Goal: Task Accomplishment & Management: Complete application form

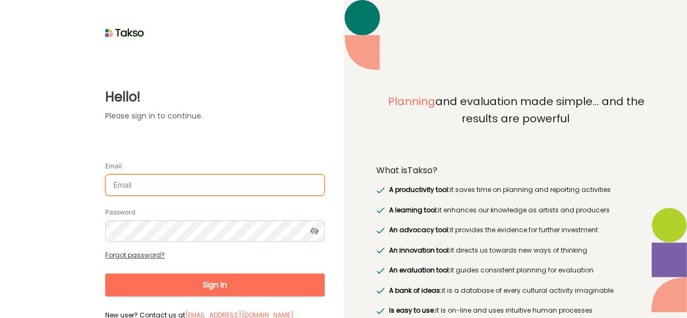
click at [189, 179] on input "Email" at bounding box center [215, 184] width 220 height 21
type input "[EMAIL_ADDRESS][DOMAIN_NAME]"
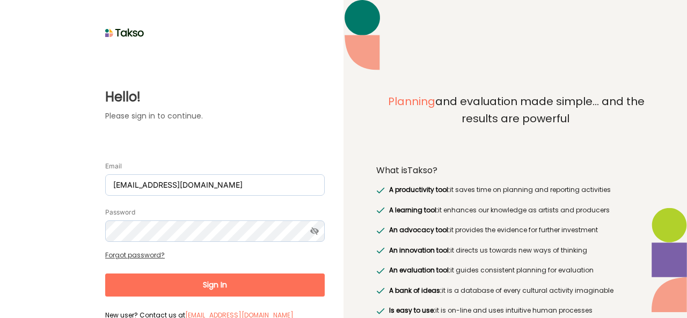
click at [235, 293] on button "Sign In" at bounding box center [215, 285] width 220 height 23
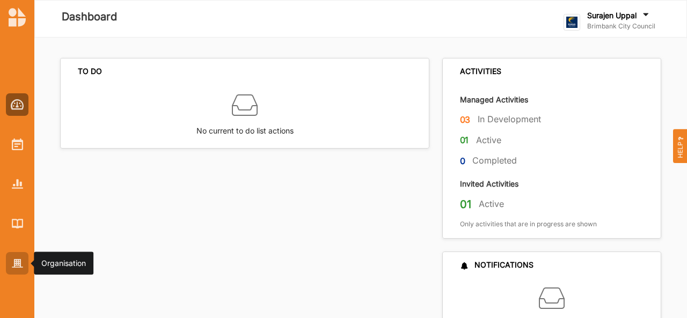
click at [17, 269] on div at bounding box center [17, 263] width 23 height 23
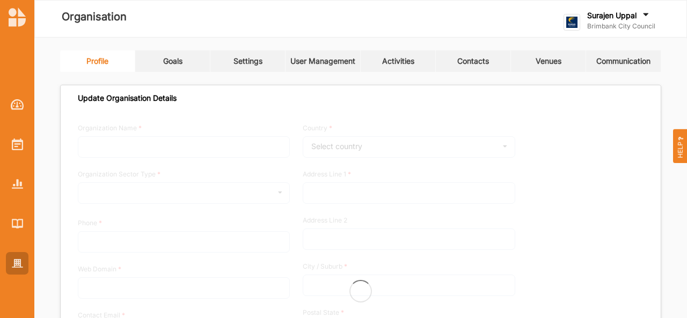
type input "Brimbank City Council"
type input "[PHONE_NUMBER]"
type input "[DOMAIN_NAME]"
type input "[EMAIL_ADDRESS][DOMAIN_NAME]"
type input "[STREET_ADDRESS]"
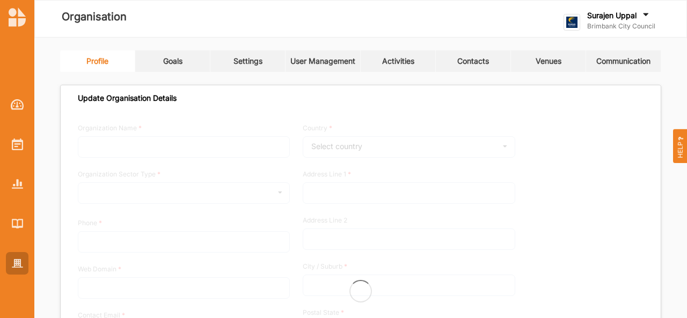
type input "Sunshine"
type input "3020"
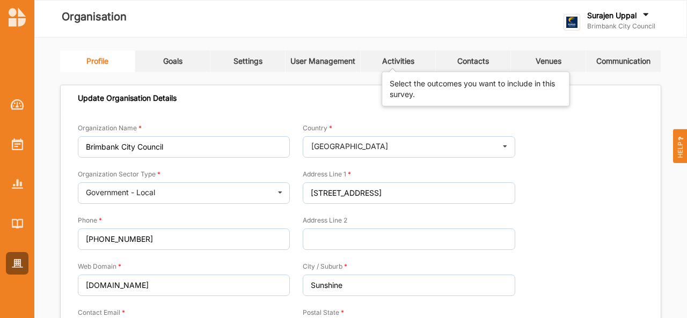
click at [403, 56] on div "Activities" at bounding box center [398, 61] width 32 height 10
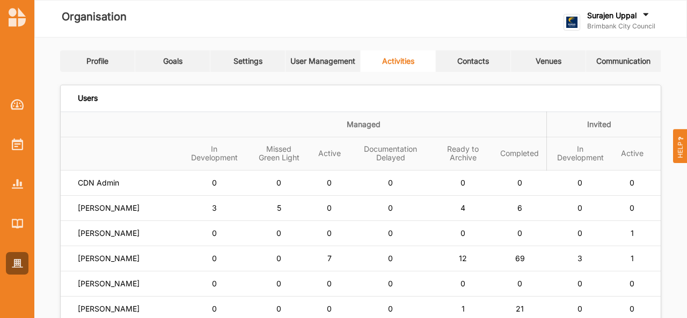
click at [304, 67] on link "User Management" at bounding box center [323, 60] width 75 height 21
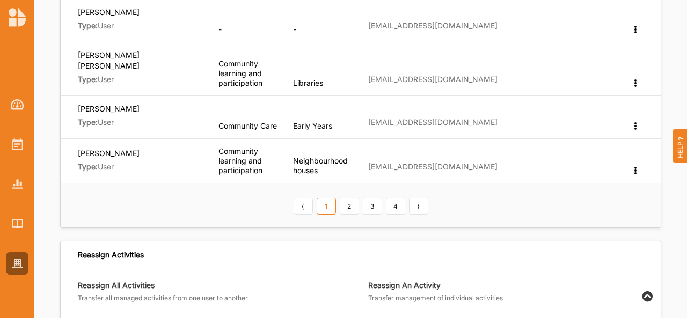
scroll to position [466, 0]
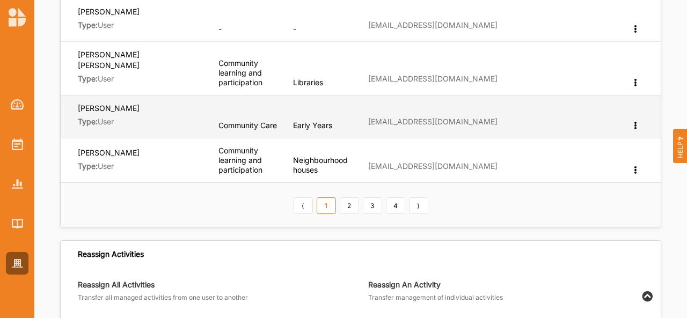
click at [640, 121] on div "Edit Department Change User Type Reset Password Remove" at bounding box center [636, 126] width 11 height 10
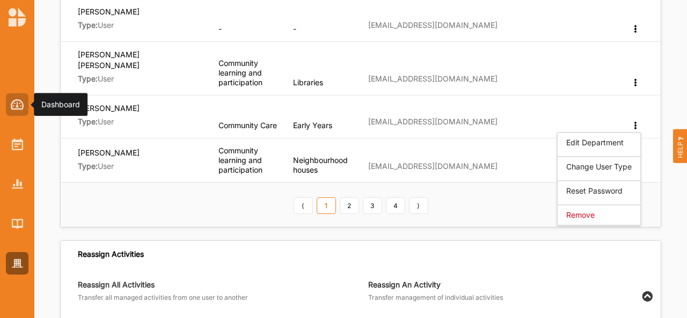
click at [19, 100] on img at bounding box center [17, 104] width 13 height 11
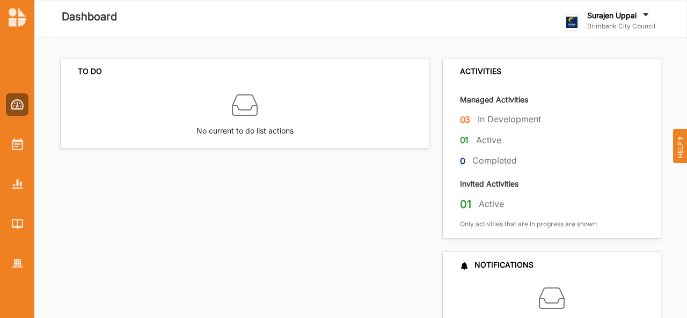
scroll to position [44, 0]
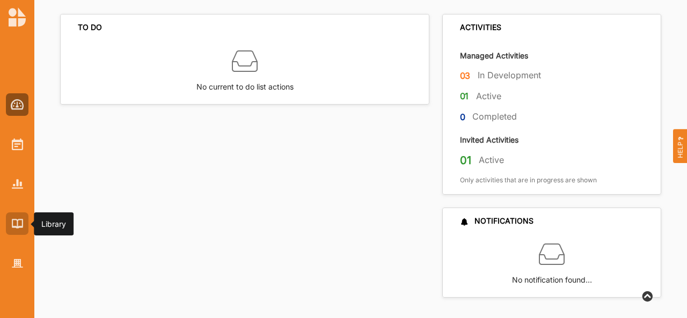
click at [13, 228] on img at bounding box center [17, 223] width 11 height 9
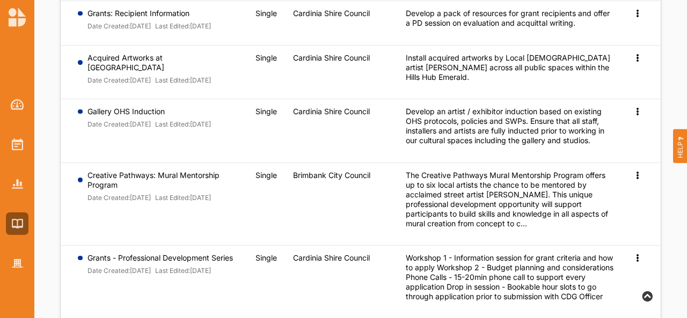
scroll to position [327, 0]
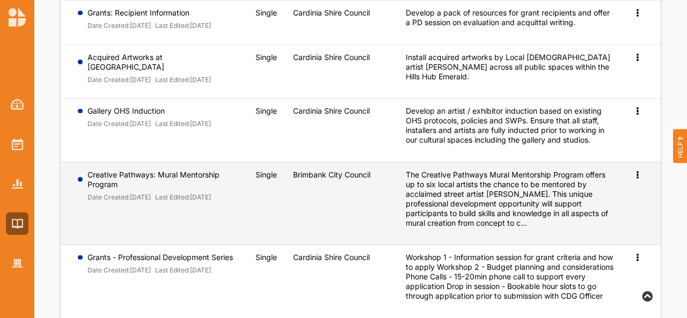
click at [638, 177] on icon at bounding box center [637, 174] width 9 height 8
click at [618, 191] on span "Preview" at bounding box center [620, 191] width 28 height 9
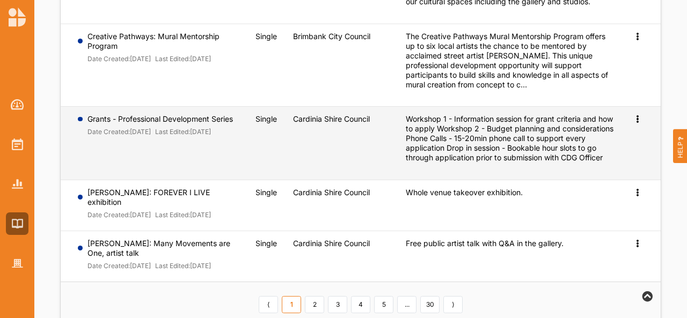
scroll to position [512, 0]
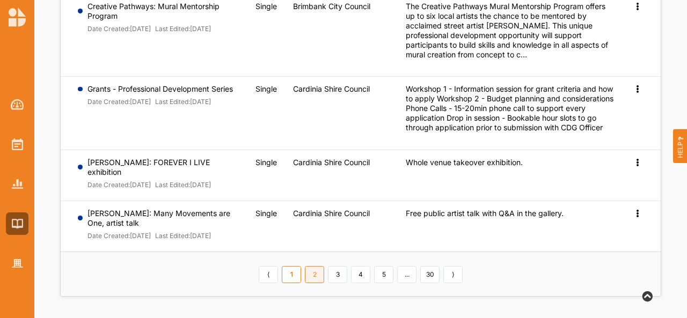
click at [315, 276] on link "2" at bounding box center [314, 274] width 19 height 17
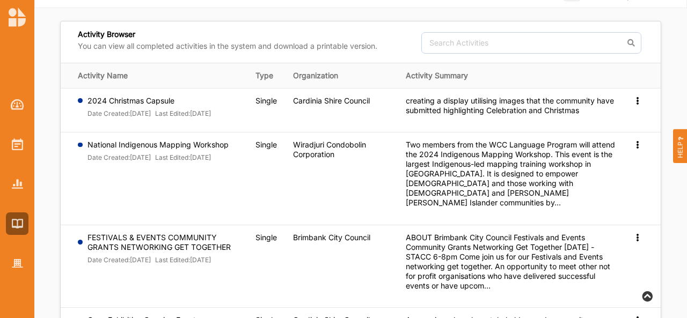
scroll to position [29, 0]
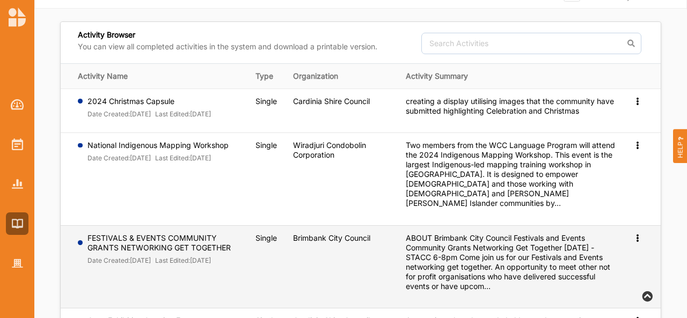
click at [640, 237] on div "Preview" at bounding box center [638, 238] width 11 height 10
click at [623, 252] on span "Preview" at bounding box center [620, 255] width 28 height 9
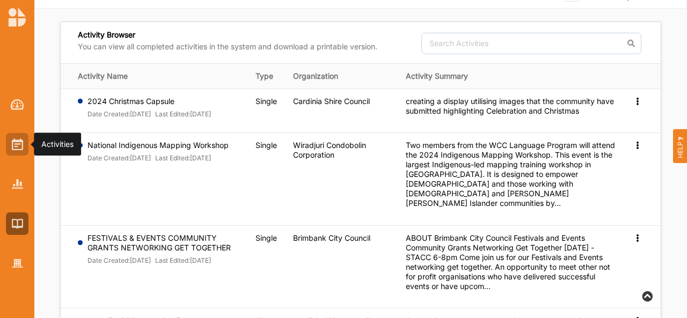
click at [7, 140] on div at bounding box center [17, 144] width 23 height 23
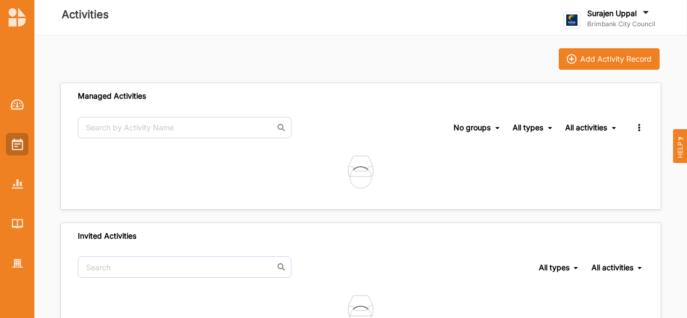
scroll to position [29, 0]
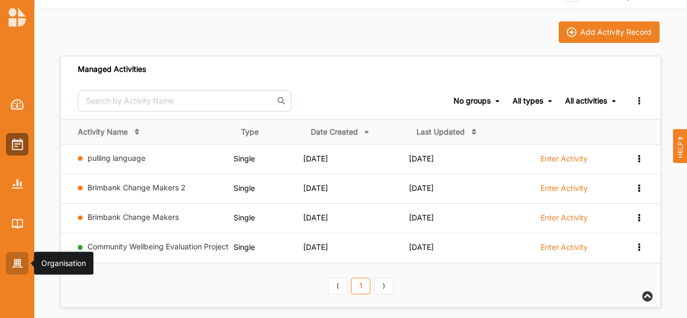
click at [11, 254] on div at bounding box center [17, 263] width 23 height 23
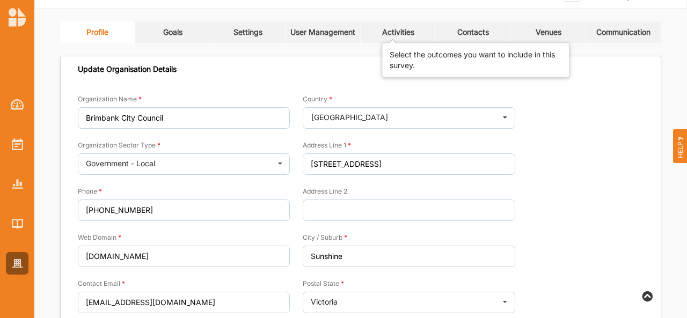
click at [396, 35] on div "Activities" at bounding box center [398, 32] width 32 height 10
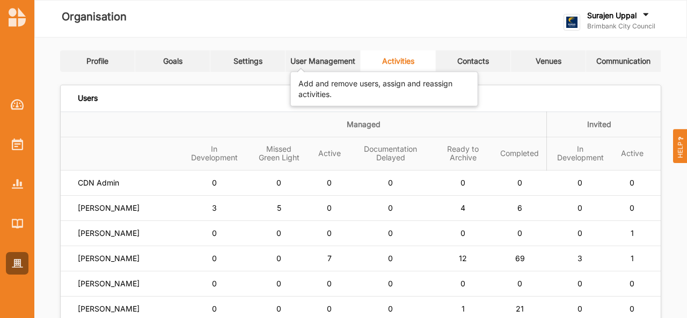
click at [326, 61] on div "User Management" at bounding box center [322, 61] width 65 height 10
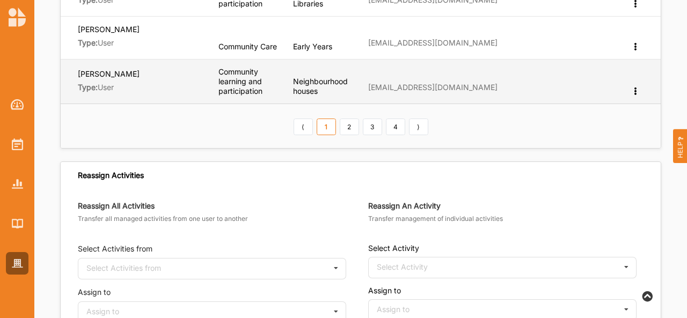
scroll to position [545, 0]
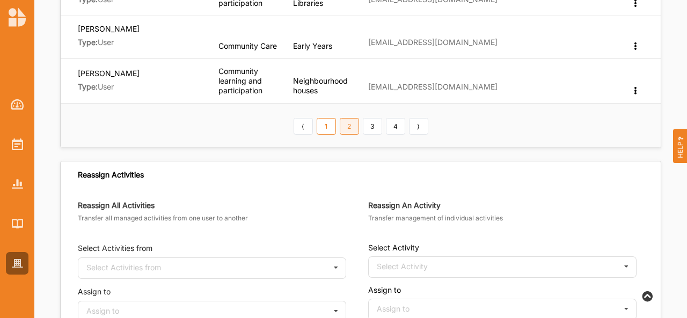
click at [346, 120] on link "2" at bounding box center [349, 126] width 19 height 17
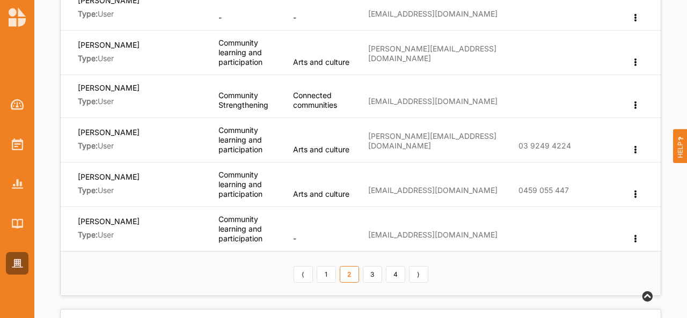
scroll to position [387, 0]
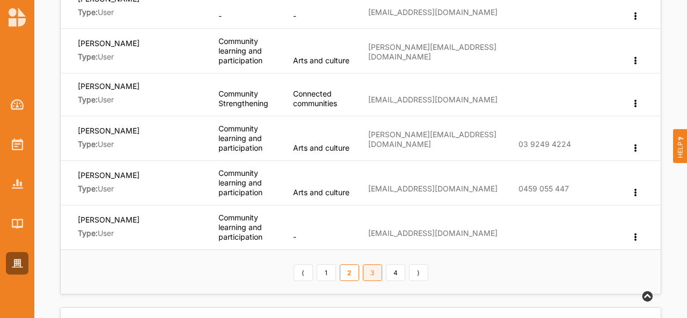
click at [375, 265] on link "3" at bounding box center [372, 273] width 19 height 17
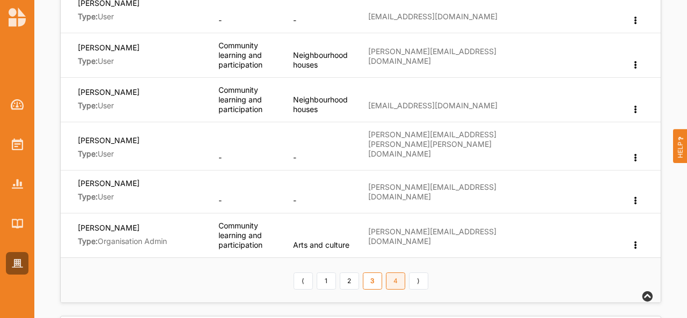
click at [399, 280] on link "4" at bounding box center [395, 281] width 19 height 17
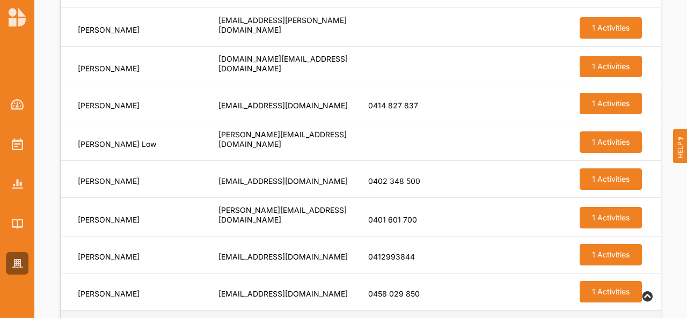
scroll to position [1047, 0]
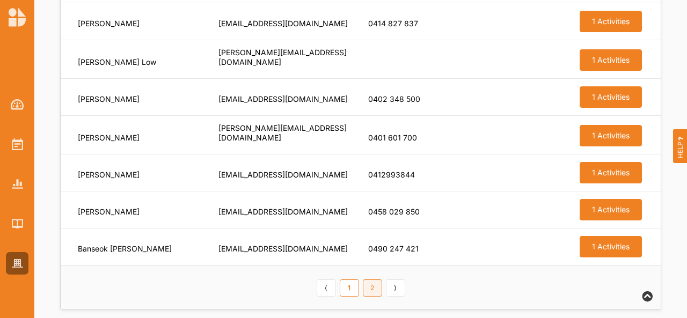
click at [376, 280] on link "2" at bounding box center [372, 288] width 19 height 17
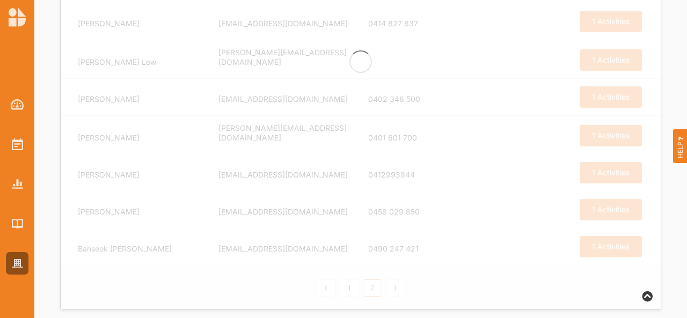
scroll to position [752, 0]
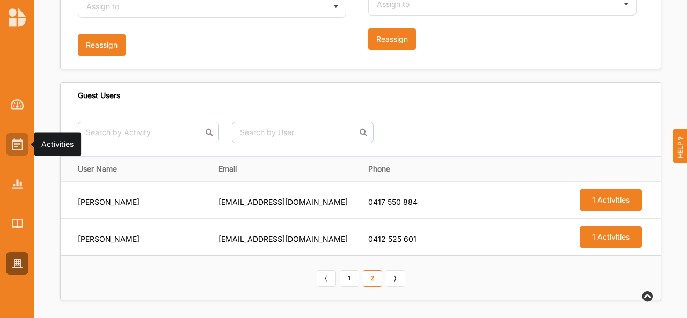
click at [14, 142] on img at bounding box center [17, 144] width 11 height 12
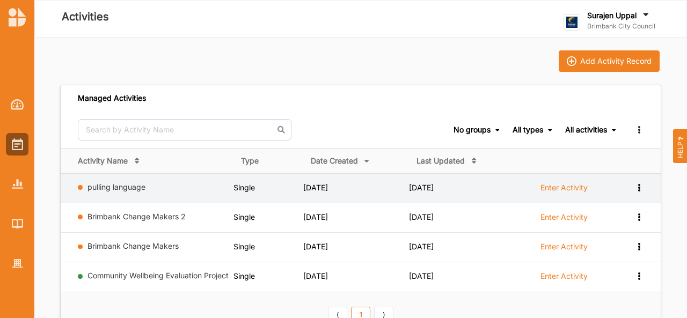
click at [567, 194] on link "Enter Activity" at bounding box center [563, 190] width 47 height 16
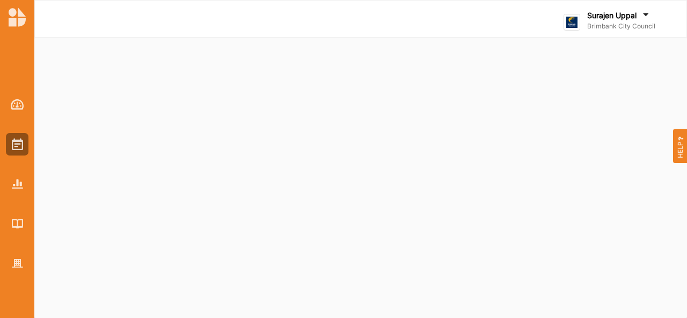
select select "5"
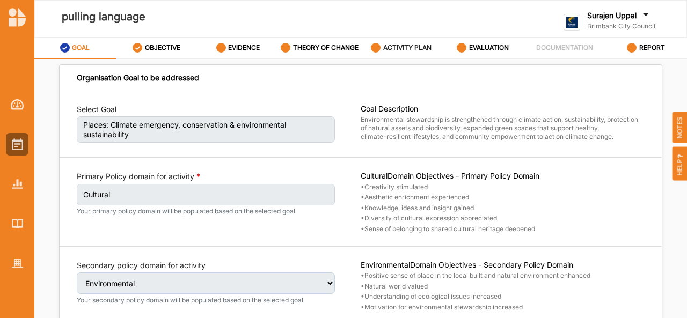
click at [396, 53] on div "ACTIVITY PLAN" at bounding box center [401, 47] width 61 height 19
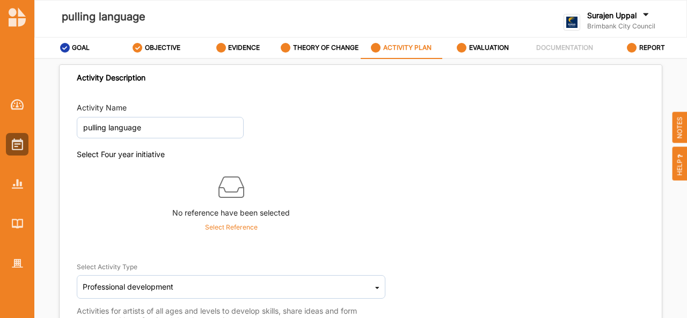
click at [490, 61] on div "Activity Description Activity Name pulling language Select Four year initiative…" at bounding box center [360, 200] width 653 height 283
click at [488, 40] on div "EVALUATION" at bounding box center [483, 47] width 52 height 19
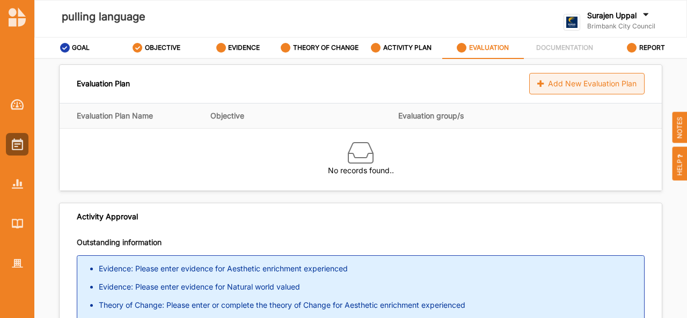
click at [583, 88] on div "Add New Evaluation Plan" at bounding box center [586, 83] width 115 height 21
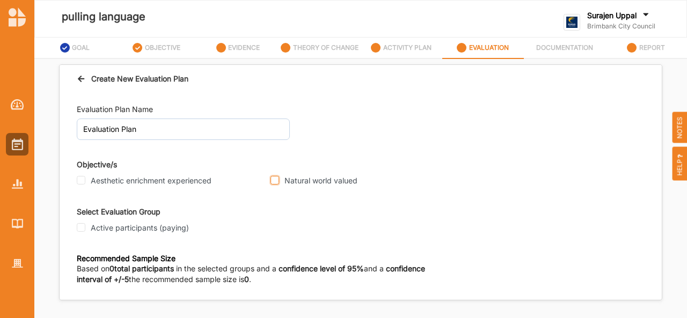
click at [271, 181] on input "Natural world valued" at bounding box center [275, 180] width 9 height 9
checkbox input "true"
click at [78, 231] on input "Active participants (paying)" at bounding box center [81, 227] width 9 height 9
checkbox input "true"
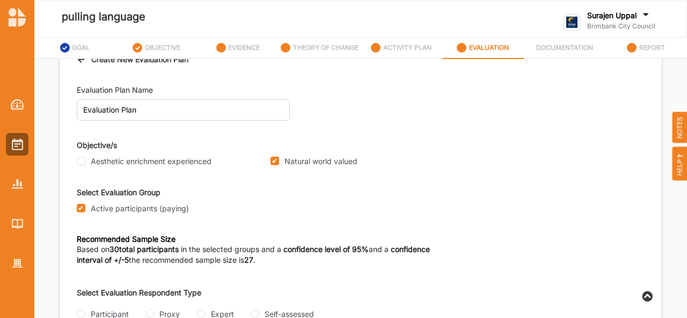
scroll to position [45, 0]
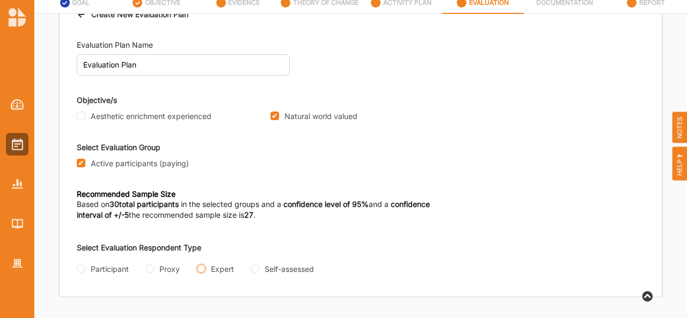
click at [200, 272] on input "Expert" at bounding box center [201, 269] width 9 height 9
radio input "true"
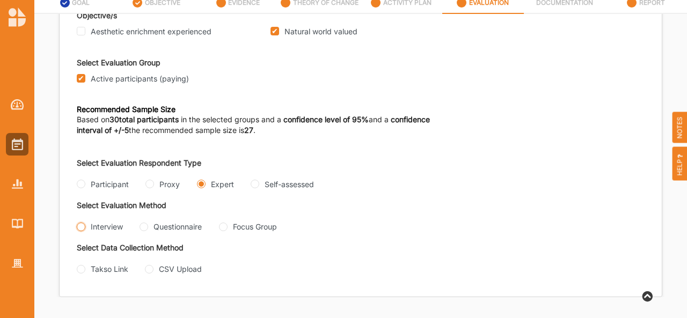
click at [79, 226] on input "Interview" at bounding box center [81, 227] width 9 height 9
radio input "true"
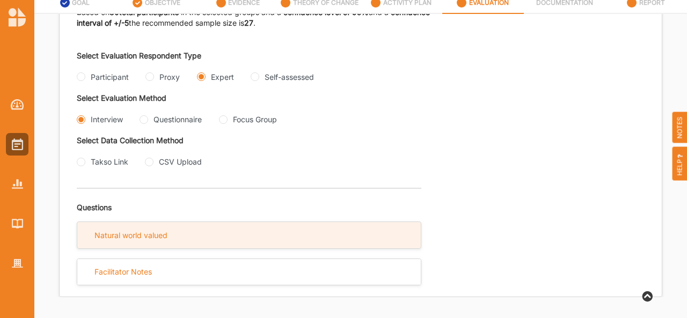
click at [376, 233] on div "Natural world valued" at bounding box center [249, 235] width 344 height 26
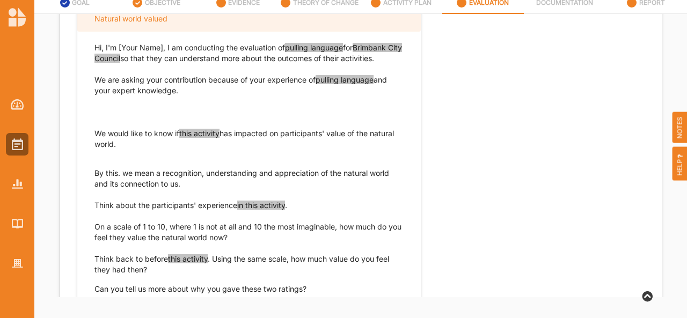
scroll to position [427, 0]
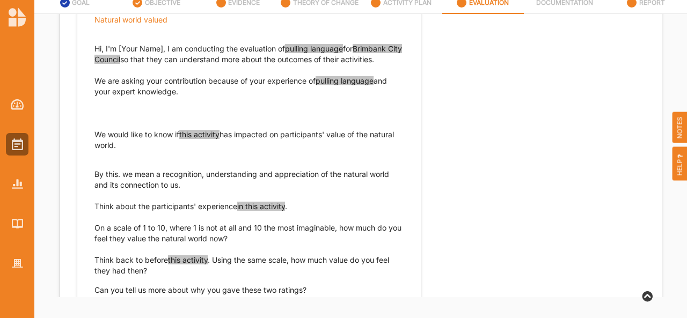
click at [116, 145] on p "We would like to know if this activity has impacted on participants' value of t…" at bounding box center [248, 139] width 309 height 21
drag, startPoint x: 116, startPoint y: 145, endPoint x: 94, endPoint y: 137, distance: 23.1
click at [94, 137] on p "We would like to know if this activity has impacted on participants' value of t…" at bounding box center [248, 139] width 309 height 21
copy p "We would like to know if this activity has impacted on participants' value of t…"
drag, startPoint x: 186, startPoint y: 185, endPoint x: 93, endPoint y: 174, distance: 93.5
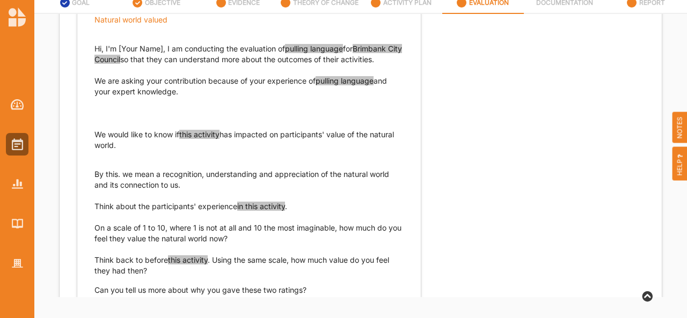
click at [93, 174] on div "Hi, I'm [Your Name], I am conducting the evaluation of pulling language for Bri…" at bounding box center [249, 164] width 344 height 263
copy p "By this. we mean a recognition, understanding and appreciation of the natural w…"
drag, startPoint x: 289, startPoint y: 207, endPoint x: 117, endPoint y: 208, distance: 171.8
click at [117, 208] on p "Think about the participants' experience in this activity . On a scale of 1 to …" at bounding box center [248, 222] width 309 height 43
click at [93, 205] on div "Hi, I'm [Your Name], I am conducting the evaluation of pulling language for Bri…" at bounding box center [249, 164] width 344 height 263
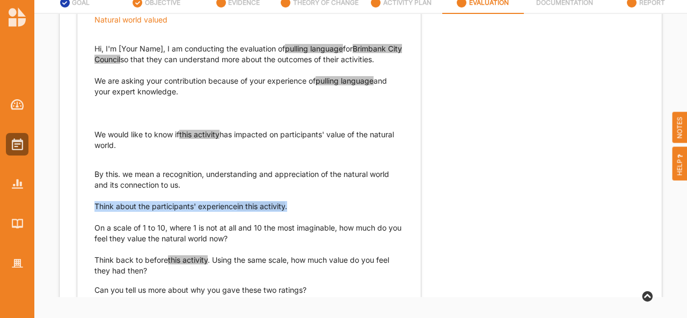
drag, startPoint x: 96, startPoint y: 206, endPoint x: 293, endPoint y: 208, distance: 197.5
click at [293, 208] on p "Think about the participants' experience in this activity . On a scale of 1 to …" at bounding box center [248, 222] width 309 height 43
copy p "Think about the participants' experience in this activity ."
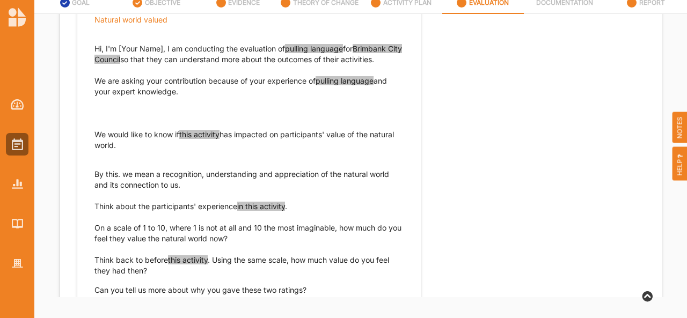
click at [244, 237] on p "Think about the participants' experience in this activity . On a scale of 1 to …" at bounding box center [248, 222] width 309 height 43
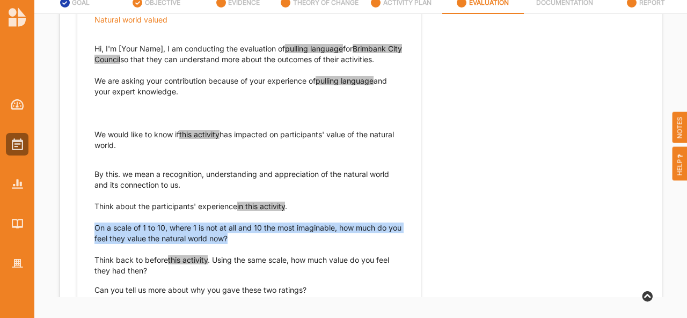
drag, startPoint x: 95, startPoint y: 227, endPoint x: 249, endPoint y: 236, distance: 153.8
click at [249, 236] on p "Think about the participants' experience in this activity . On a scale of 1 to …" at bounding box center [248, 222] width 309 height 43
copy p "On a scale of 1 to 10, where 1 is not at all and 10 the most imaginable, how mu…"
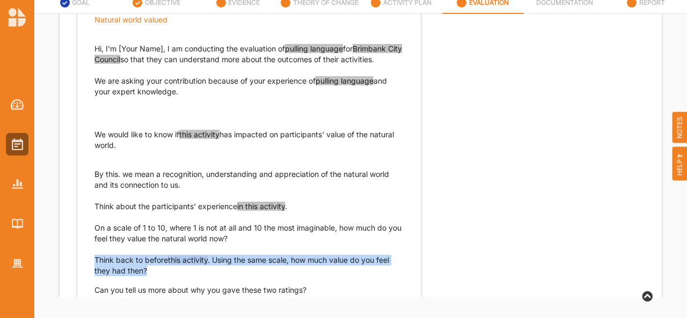
drag, startPoint x: 95, startPoint y: 259, endPoint x: 145, endPoint y: 274, distance: 52.3
click at [145, 274] on p "Think back to before this activity . Using the same scale, how much value do yo…" at bounding box center [248, 265] width 309 height 21
copy p "Think back to before this activity . Using the same scale, how much value do yo…"
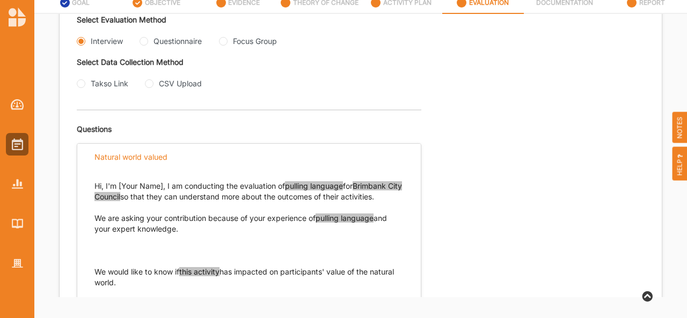
scroll to position [290, 0]
click at [148, 39] on div "Questionnaire" at bounding box center [171, 40] width 62 height 11
click at [145, 41] on input "Questionnaire" at bounding box center [144, 40] width 9 height 9
radio input "true"
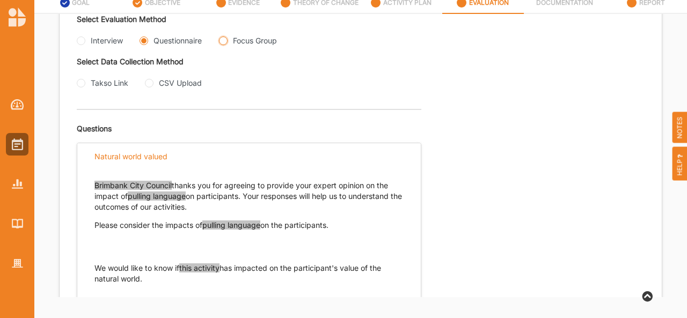
click at [224, 39] on Group "Focus Group" at bounding box center [223, 40] width 9 height 9
radio Group "true"
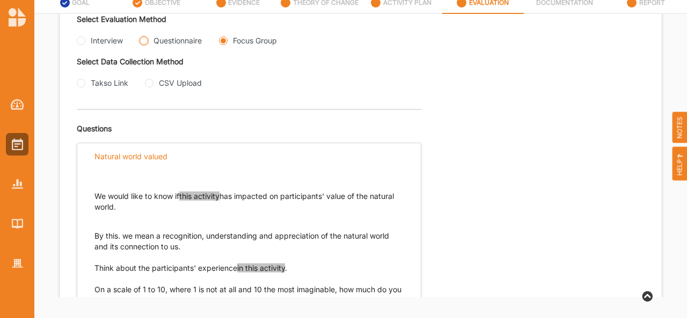
click at [144, 41] on input "Questionnaire" at bounding box center [144, 40] width 9 height 9
radio input "true"
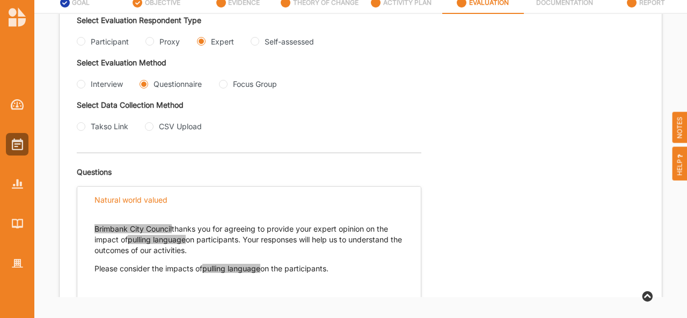
scroll to position [247, 0]
click at [80, 79] on input "Interview" at bounding box center [81, 83] width 9 height 9
radio input "true"
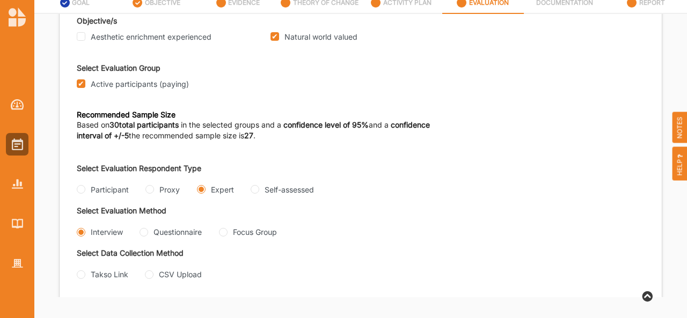
scroll to position [0, 0]
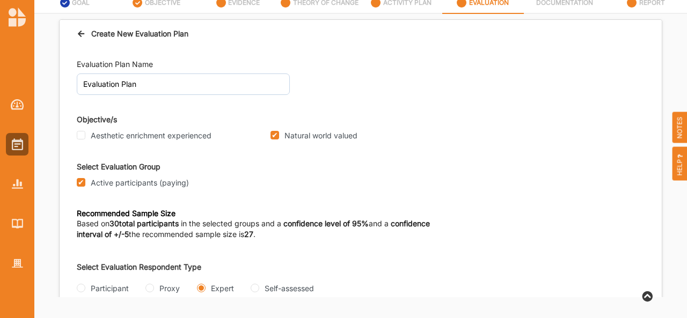
click at [81, 31] on icon at bounding box center [81, 32] width 9 height 8
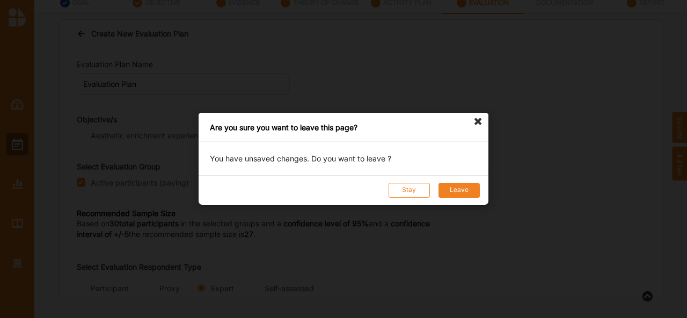
click at [461, 194] on button "Leave" at bounding box center [459, 190] width 41 height 15
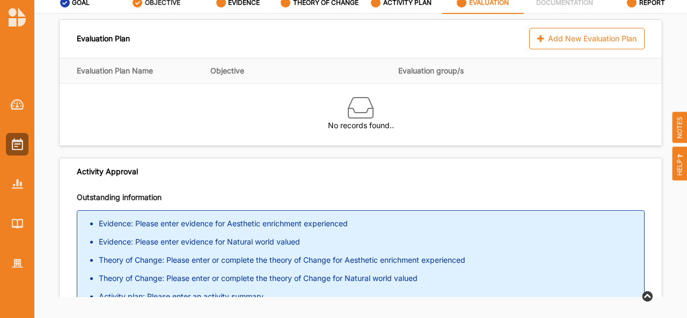
click at [146, 2] on label "OBJECTIVE" at bounding box center [162, 2] width 35 height 9
select select "2"
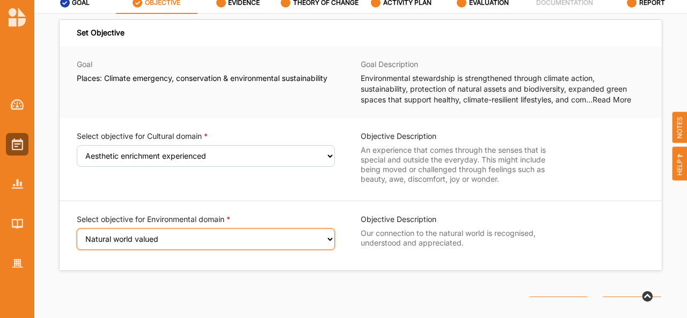
click at [122, 238] on select "Select an Objective Positive sense of place in the local built and natural envi…" at bounding box center [206, 239] width 258 height 21
select select "22"
click at [77, 235] on select "Select an Objective Positive sense of place in the local built and natural envi…" at bounding box center [206, 239] width 258 height 21
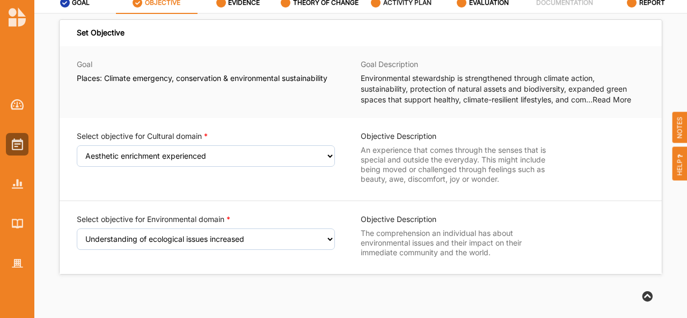
click at [408, 5] on label "ACTIVITY PLAN" at bounding box center [407, 2] width 48 height 9
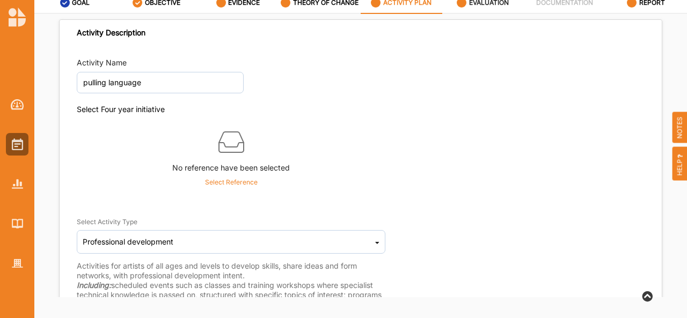
click at [489, 3] on label "EVALUATION" at bounding box center [489, 2] width 40 height 9
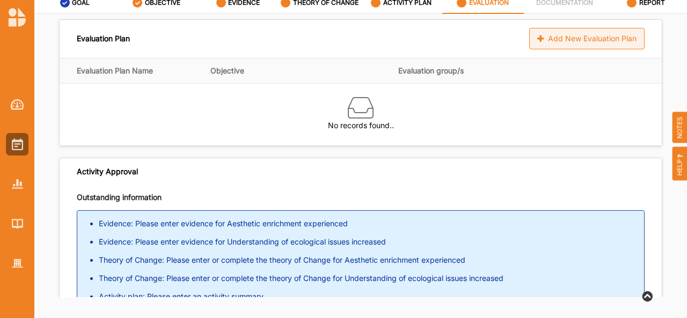
click at [551, 42] on div "Add New Evaluation Plan" at bounding box center [586, 38] width 115 height 21
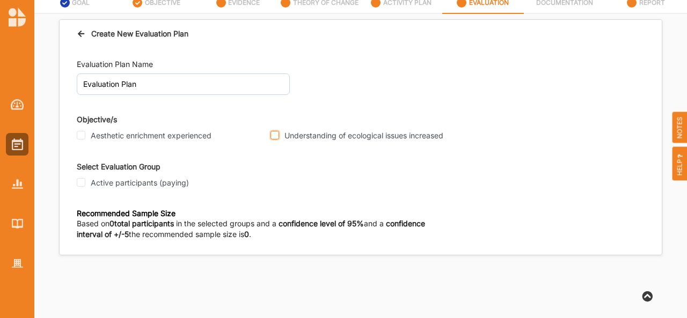
click at [274, 132] on input "Understanding of ecological issues increased" at bounding box center [275, 135] width 9 height 9
checkbox input "true"
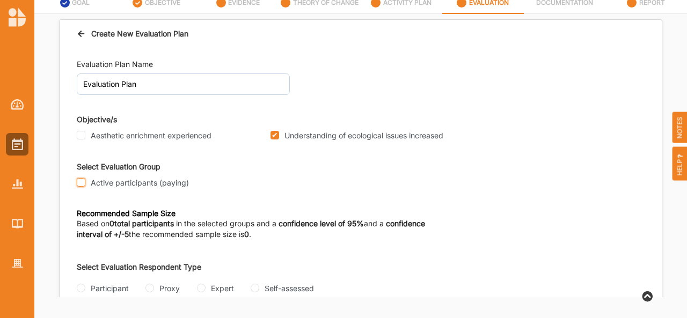
click at [82, 181] on input "Active participants (paying)" at bounding box center [81, 182] width 9 height 9
checkbox input "true"
click at [81, 288] on input "Participant" at bounding box center [81, 288] width 9 height 9
radio input "true"
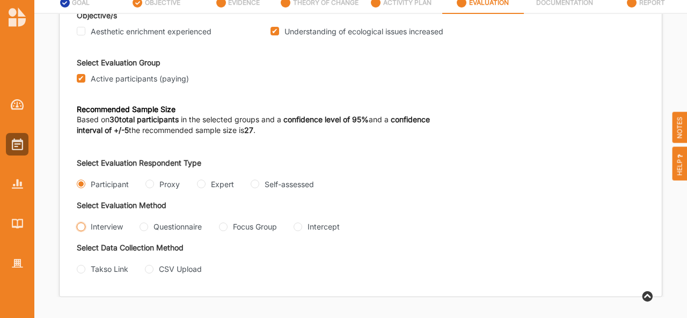
click at [81, 223] on input "Interview" at bounding box center [81, 227] width 9 height 9
radio input "true"
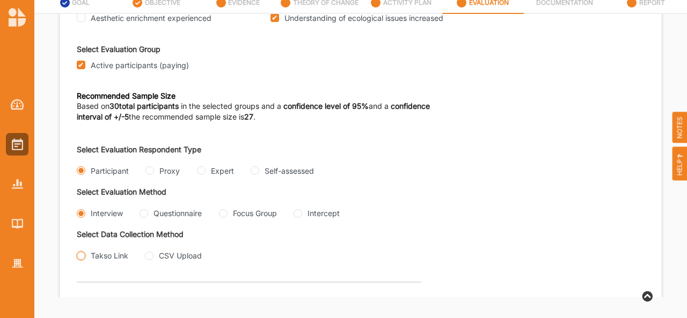
click at [82, 260] on input "Takso Link" at bounding box center [81, 256] width 9 height 9
radio input "true"
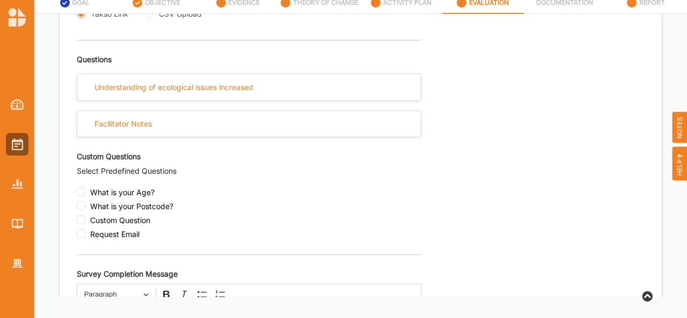
scroll to position [360, 0]
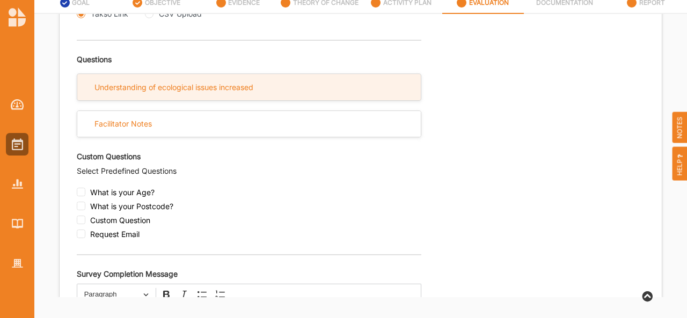
click at [201, 100] on div "Understanding of ecological issues increased" at bounding box center [249, 87] width 344 height 26
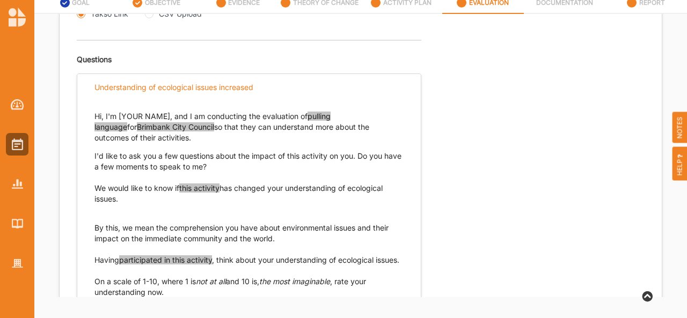
drag, startPoint x: 118, startPoint y: 213, endPoint x: 93, endPoint y: 204, distance: 26.0
click at [93, 204] on div "Hi, I'm [YOUR NAME], and I am conducting the evaluation of pulling language for…" at bounding box center [249, 219] width 344 height 238
copy p "We would like to know if this activity has changed your understanding of ecolog…"
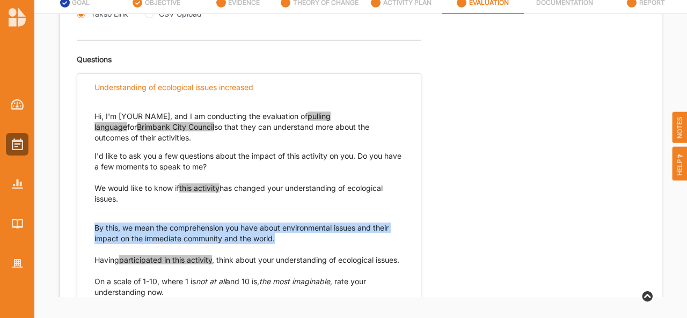
drag, startPoint x: 277, startPoint y: 253, endPoint x: 92, endPoint y: 245, distance: 185.3
click at [92, 245] on div "Hi, I'm [YOUR NAME], and I am conducting the evaluation of pulling language for…" at bounding box center [249, 219] width 344 height 238
copy p "By this, we mean the comprehension you have about environmental issues and thei…"
drag, startPoint x: 122, startPoint y: 284, endPoint x: 92, endPoint y: 274, distance: 31.7
click at [92, 274] on div "Hi, I'm [YOUR NAME], and I am conducting the evaluation of pulling language for…" at bounding box center [249, 219] width 344 height 238
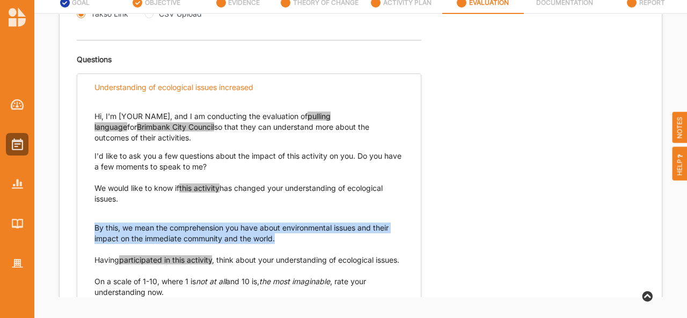
copy p "Having participated in this activity , think about your understanding of ecolog…"
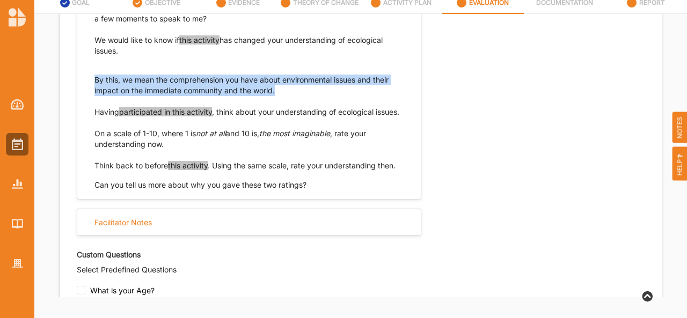
scroll to position [507, 0]
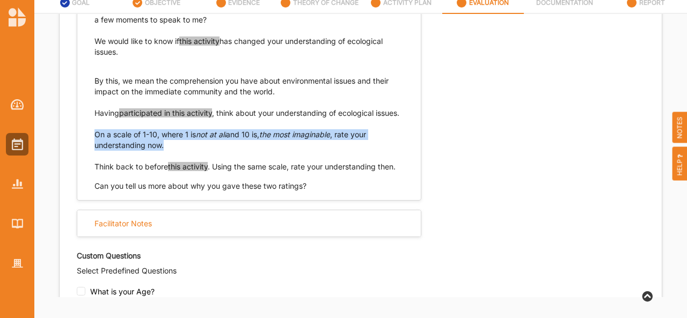
drag, startPoint x: 165, startPoint y: 170, endPoint x: 93, endPoint y: 162, distance: 73.0
click at [93, 162] on div "Hi, I'm [YOUR NAME], and I am conducting the evaluation of pulling language for…" at bounding box center [249, 72] width 344 height 238
copy p "On a scale of 1-10, where 1 is not at all and 10 is, the most imaginable , rate…"
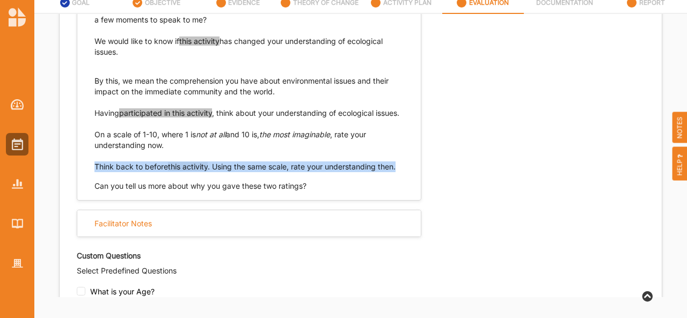
drag, startPoint x: 398, startPoint y: 190, endPoint x: 96, endPoint y: 189, distance: 302.7
click at [96, 172] on p "Think back to before this activity . Using the same scale, rate your understand…" at bounding box center [248, 167] width 309 height 11
copy p "Think back to before this activity . Using the same scale, rate your understand…"
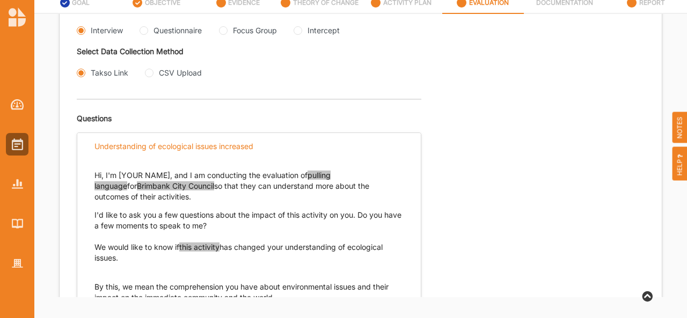
scroll to position [297, 0]
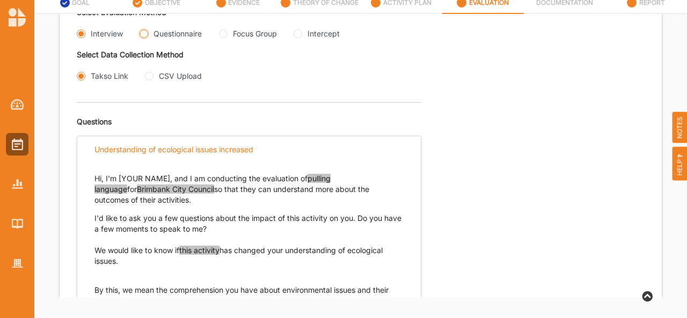
click at [147, 31] on input "Questionnaire" at bounding box center [144, 34] width 9 height 9
radio input "true"
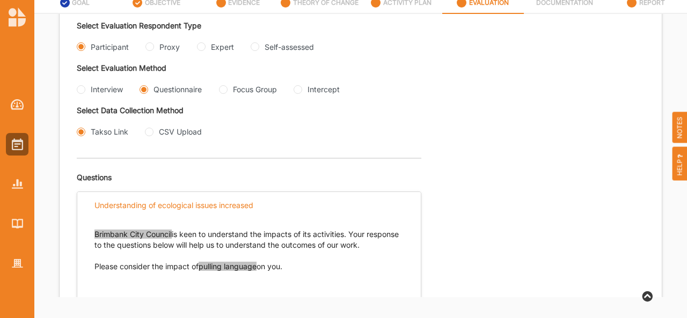
scroll to position [242, 0]
click at [221, 87] on Group "Focus Group" at bounding box center [223, 89] width 9 height 9
radio Group "true"
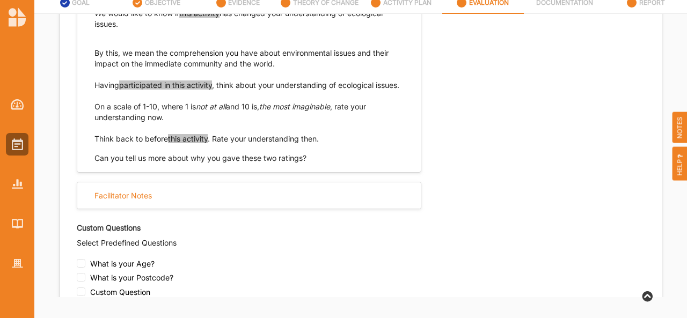
scroll to position [450, 0]
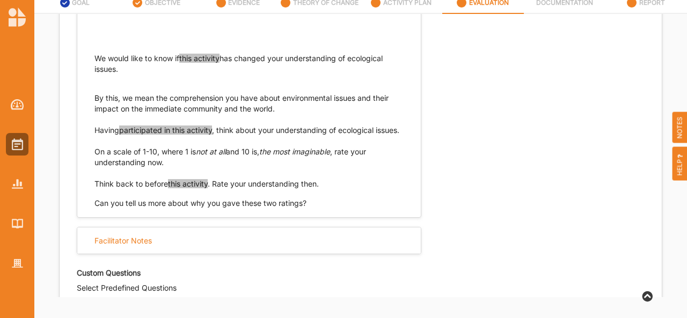
click at [221, 75] on p "We would like to know if this activity has changed your understanding of ecolog…" at bounding box center [248, 63] width 309 height 21
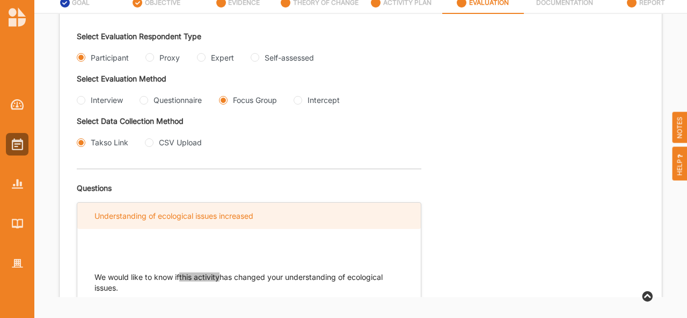
scroll to position [222, 0]
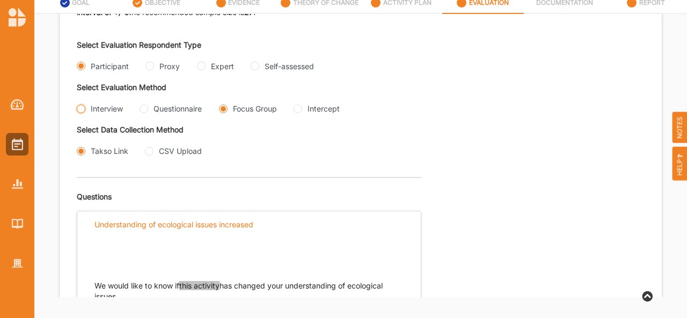
click at [81, 110] on input "Interview" at bounding box center [81, 109] width 9 height 9
radio input "true"
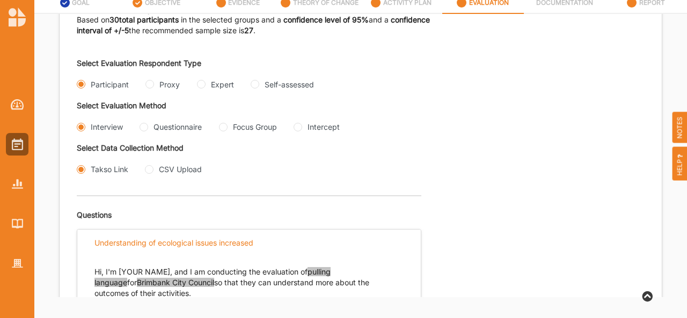
scroll to position [201, 0]
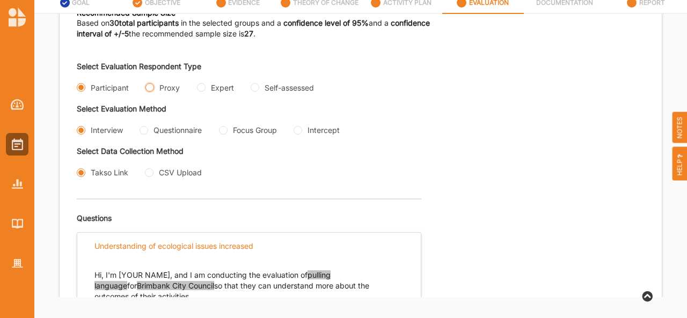
click at [149, 87] on input "Proxy" at bounding box center [149, 87] width 9 height 9
radio input "true"
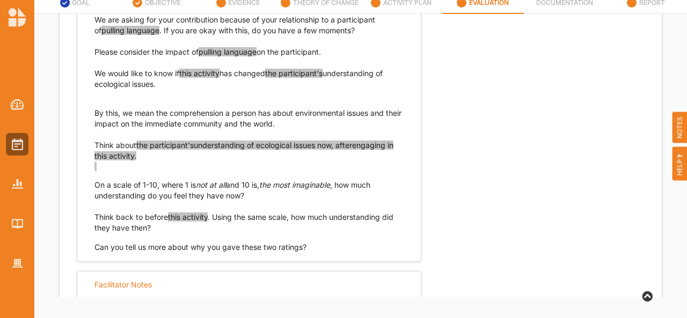
scroll to position [488, 0]
drag, startPoint x: 159, startPoint y: 85, endPoint x: 94, endPoint y: 74, distance: 65.5
click at [94, 74] on p "We would like to know if this activity has changed the participant's understand…" at bounding box center [248, 78] width 309 height 21
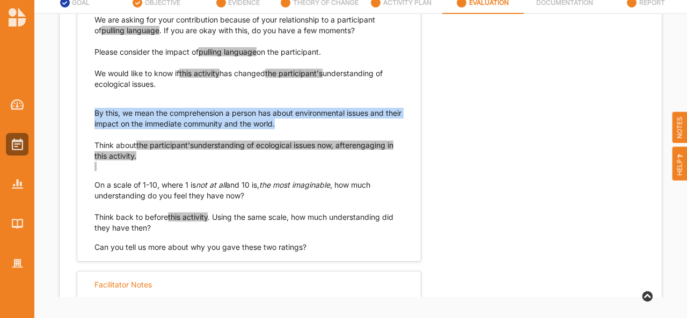
drag, startPoint x: 296, startPoint y: 124, endPoint x: 90, endPoint y: 118, distance: 206.2
click at [90, 118] on div "Hi, I'm [Your Name], I'm conducting the evaluation of pulling language for Brim…" at bounding box center [249, 112] width 344 height 281
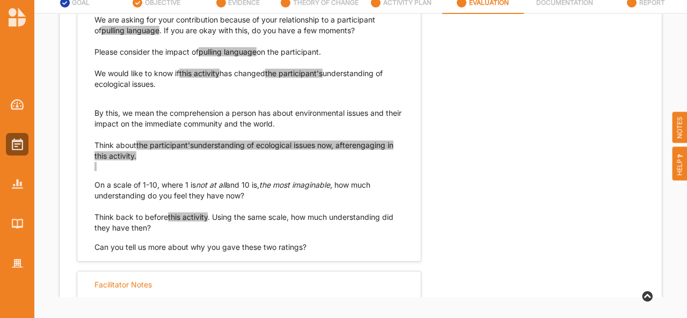
click at [166, 170] on p "Think about the participant's understanding of ecological issues now, after eng…" at bounding box center [248, 156] width 309 height 32
click at [425, 148] on div "Select Evaluation Respondent Type Participant Proxy Expert Self-assessed Select…" at bounding box center [361, 146] width 568 height 764
drag, startPoint x: 93, startPoint y: 143, endPoint x: 186, endPoint y: 152, distance: 92.8
click at [186, 152] on div "Hi, I'm [Your Name], I'm conducting the evaluation of pulling language for Brim…" at bounding box center [249, 112] width 344 height 281
click at [186, 152] on p "Think about the participant's understanding of ecological issues now, after eng…" at bounding box center [248, 156] width 309 height 32
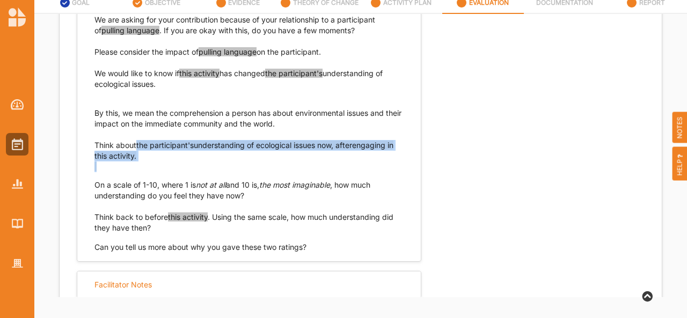
drag, startPoint x: 99, startPoint y: 166, endPoint x: 65, endPoint y: 141, distance: 42.6
click at [65, 141] on div "Evaluation Plan Name Evaluation Plan Objective/s Aesthetic enrichment experienc…" at bounding box center [361, 60] width 602 height 1002
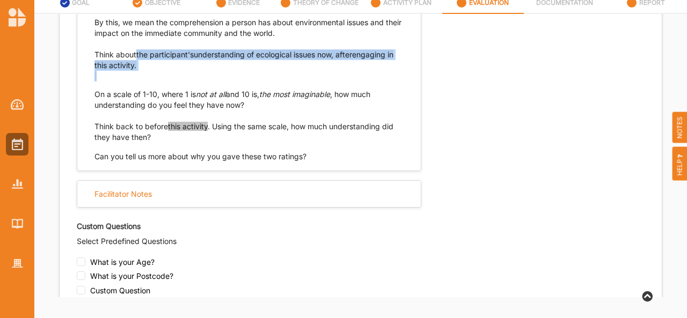
scroll to position [579, 0]
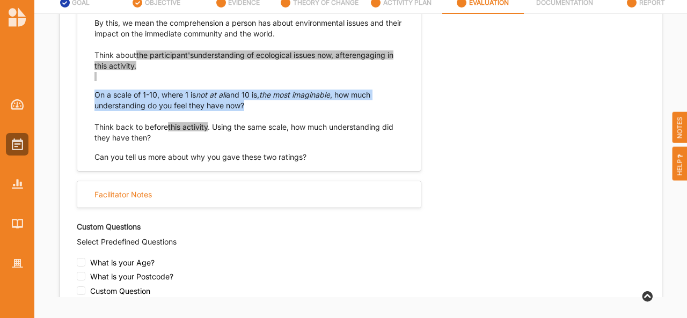
drag, startPoint x: 245, startPoint y: 106, endPoint x: 92, endPoint y: 96, distance: 153.3
click at [91, 97] on div "Hi, I'm [Your Name], I'm conducting the evaluation of pulling language for Brim…" at bounding box center [249, 21] width 344 height 281
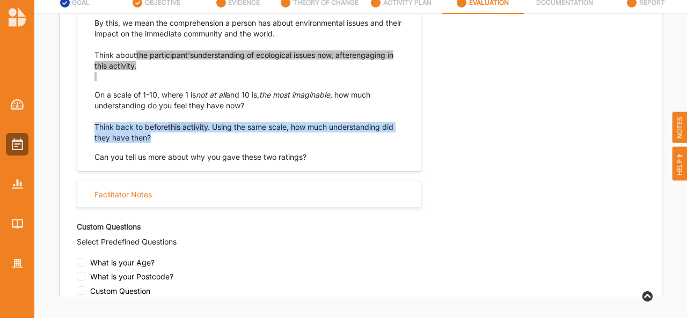
drag, startPoint x: 149, startPoint y: 137, endPoint x: 90, endPoint y: 129, distance: 59.6
click at [90, 129] on div "Hi, I'm [Your Name], I'm conducting the evaluation of pulling language for Brim…" at bounding box center [249, 21] width 344 height 281
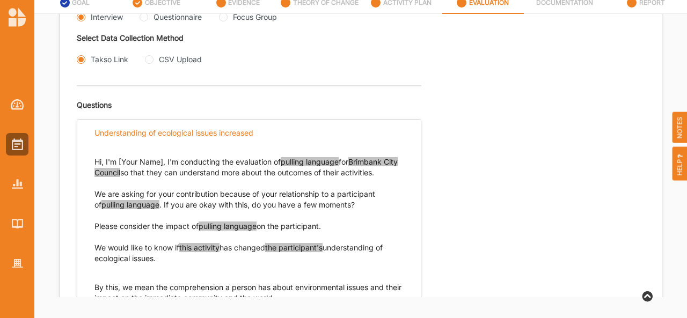
scroll to position [315, 0]
click at [144, 17] on input "Questionnaire" at bounding box center [144, 16] width 9 height 9
radio input "true"
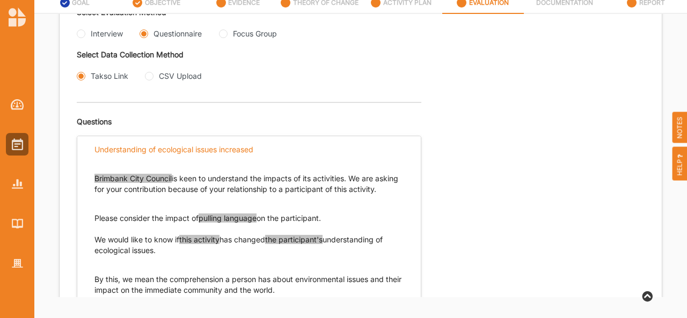
scroll to position [296, 0]
click at [225, 33] on Group "Focus Group" at bounding box center [223, 35] width 9 height 9
radio Group "true"
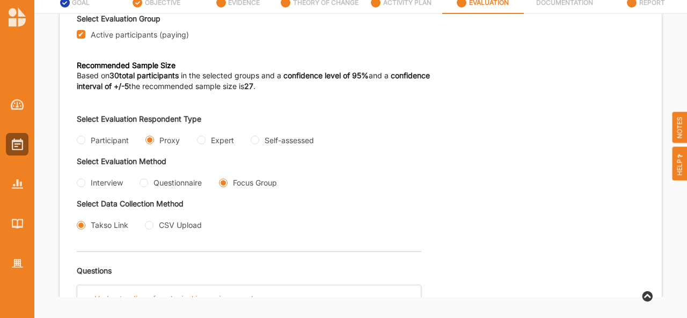
scroll to position [149, 0]
click at [201, 139] on input "Expert" at bounding box center [201, 139] width 9 height 9
radio input "true"
click at [82, 181] on input "Interview" at bounding box center [81, 182] width 9 height 9
radio input "true"
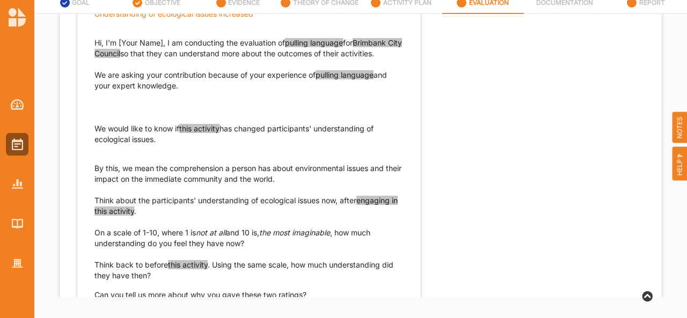
scroll to position [434, 0]
drag, startPoint x: 158, startPoint y: 140, endPoint x: 93, endPoint y: 129, distance: 65.8
click at [93, 129] on div "Hi, I'm [Your Name], I am conducting the evaluation of pulling language for Bri…" at bounding box center [249, 163] width 344 height 274
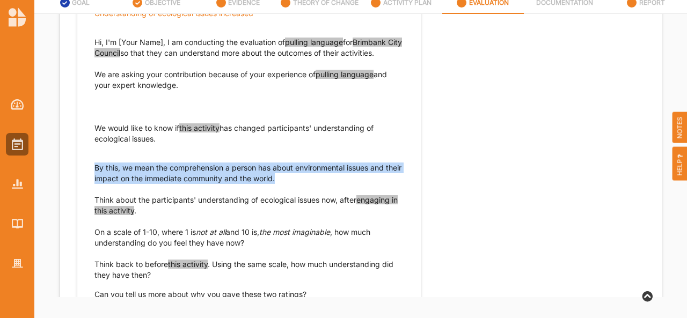
drag, startPoint x: 295, startPoint y: 179, endPoint x: 90, endPoint y: 170, distance: 204.7
click at [90, 170] on div "Hi, I'm [Your Name], I am conducting the evaluation of pulling language for Bri…" at bounding box center [249, 163] width 344 height 274
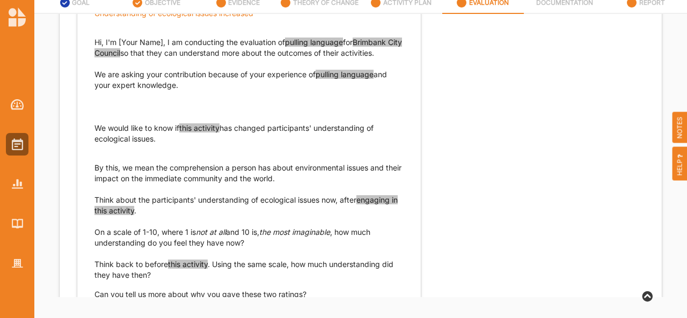
drag, startPoint x: 152, startPoint y: 211, endPoint x: 92, endPoint y: 202, distance: 61.3
click at [92, 202] on div "Hi, I'm [Your Name], I am conducting the evaluation of pulling language for Bri…" at bounding box center [249, 163] width 344 height 274
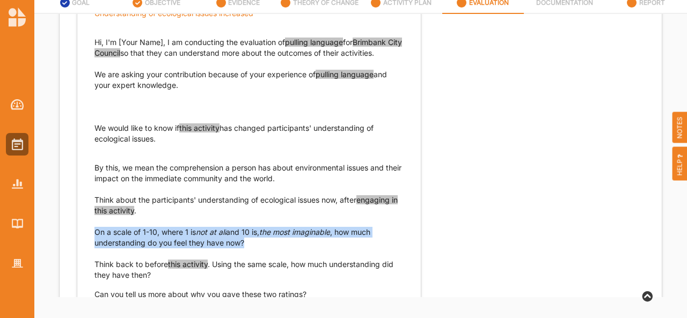
drag, startPoint x: 244, startPoint y: 242, endPoint x: 90, endPoint y: 236, distance: 154.2
click at [90, 236] on div "Hi, I'm [Your Name], I am conducting the evaluation of pulling language for Bri…" at bounding box center [249, 163] width 344 height 274
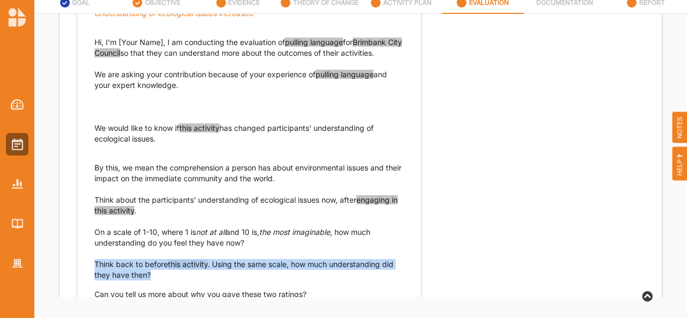
drag, startPoint x: 150, startPoint y: 275, endPoint x: 73, endPoint y: 260, distance: 78.2
click at [73, 260] on div "Evaluation Plan Name Evaluation Plan Objective/s Aesthetic enrichment experienc…" at bounding box center [361, 111] width 602 height 995
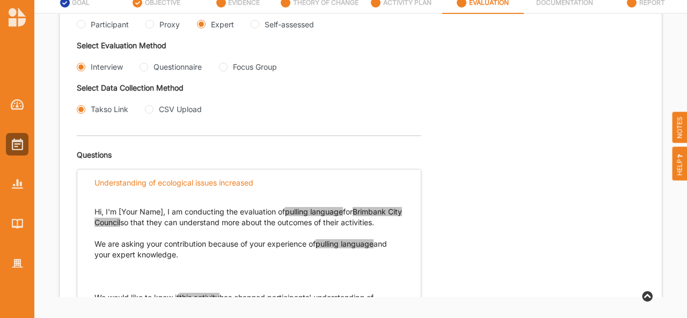
scroll to position [265, 0]
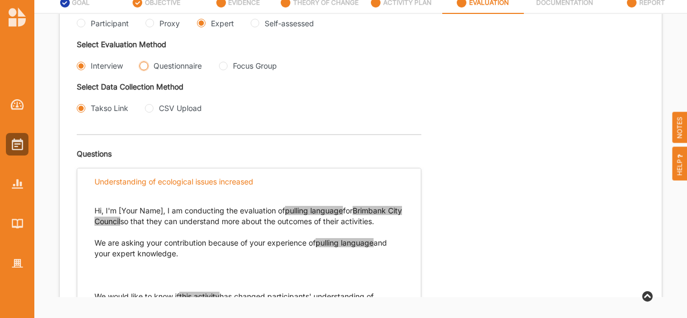
click at [145, 68] on input "Questionnaire" at bounding box center [144, 66] width 9 height 9
radio input "true"
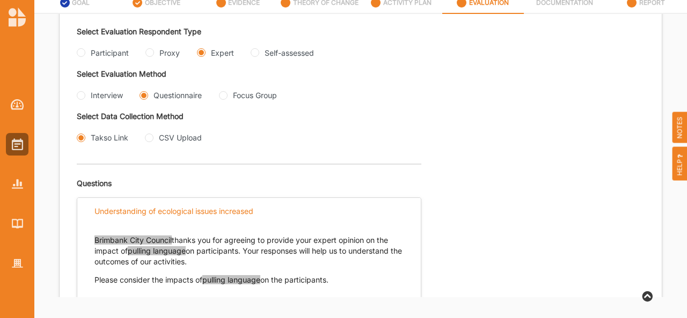
scroll to position [235, 0]
click at [227, 94] on Group "Focus Group" at bounding box center [223, 96] width 9 height 9
radio Group "true"
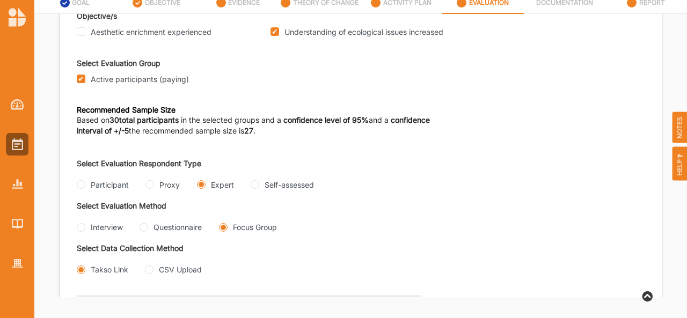
scroll to position [0, 0]
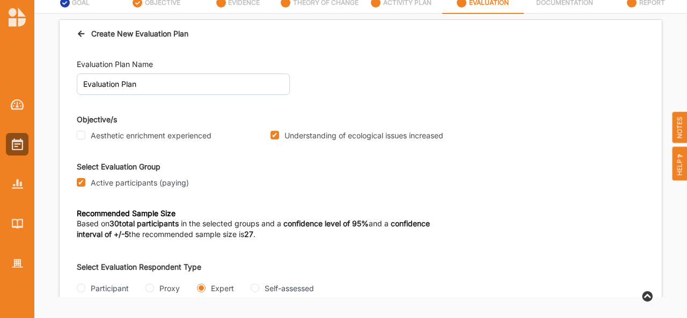
click at [78, 34] on icon at bounding box center [81, 32] width 9 height 8
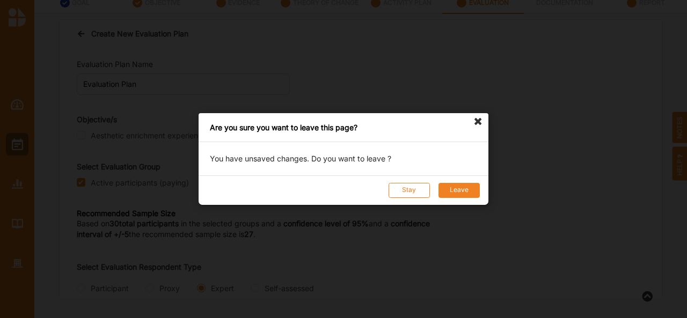
click at [458, 188] on button "Leave" at bounding box center [459, 190] width 41 height 15
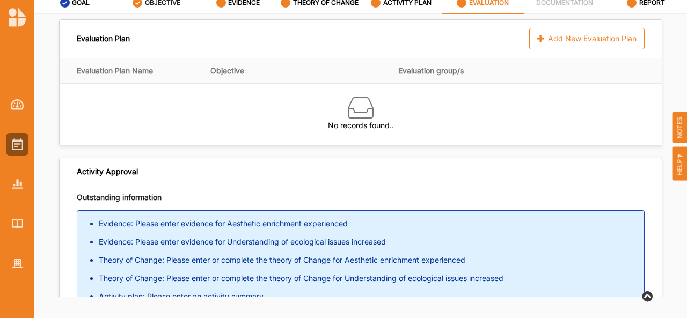
click at [160, 1] on label "OBJECTIVE" at bounding box center [162, 2] width 35 height 9
select select "2"
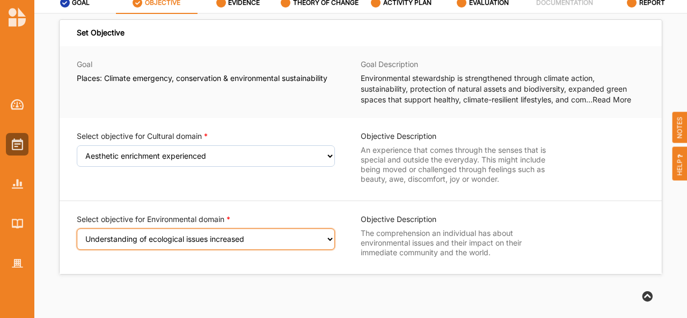
click at [159, 233] on select "Select an Objective Positive sense of place in the local built and natural envi…" at bounding box center [206, 239] width 258 height 21
select select "23"
click at [77, 235] on select "Select an Objective Positive sense of place in the local built and natural envi…" at bounding box center [206, 239] width 258 height 21
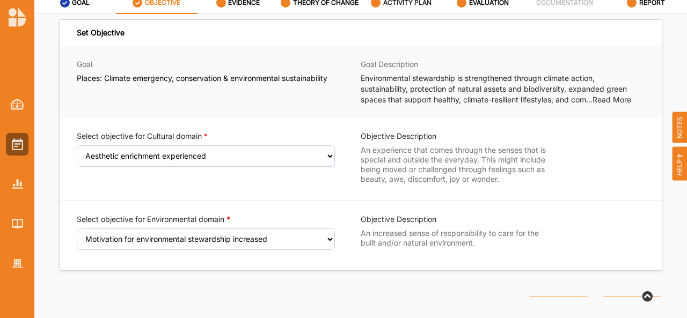
click at [396, 8] on div "ACTIVITY PLAN" at bounding box center [401, 2] width 61 height 19
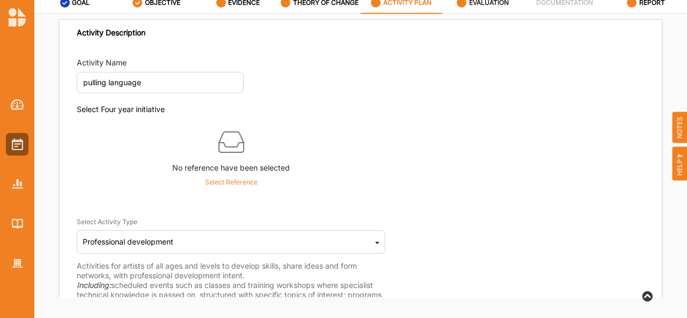
click at [483, 2] on label "EVALUATION" at bounding box center [489, 2] width 40 height 9
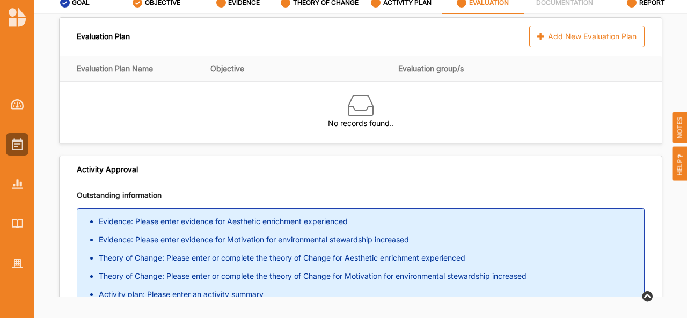
scroll to position [2, 0]
click at [556, 39] on div "Add New Evaluation Plan" at bounding box center [586, 36] width 115 height 21
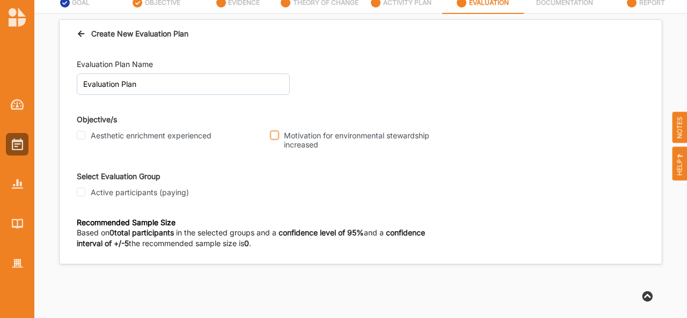
click at [275, 134] on input "Motivation for environmental stewardship increased" at bounding box center [275, 135] width 8 height 9
checkbox input "true"
click at [82, 195] on input "Active participants (paying)" at bounding box center [81, 192] width 9 height 9
checkbox input "true"
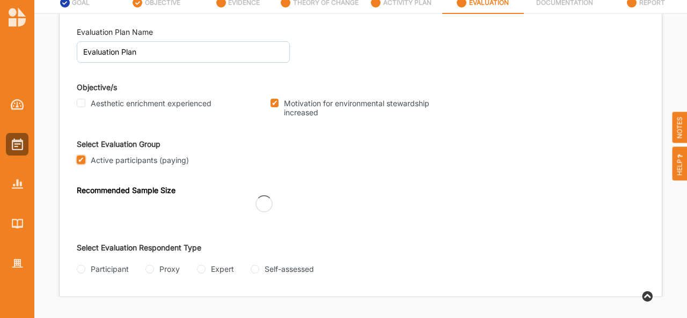
scroll to position [28, 0]
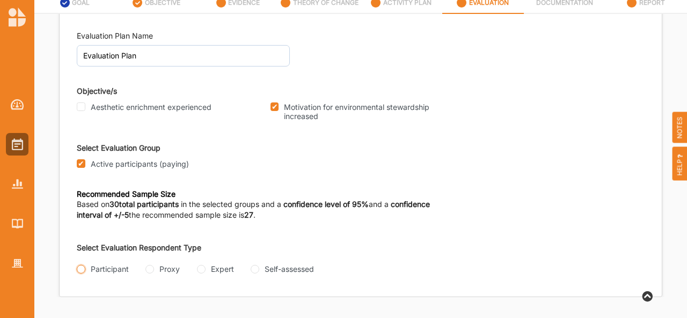
click at [82, 272] on input "Participant" at bounding box center [81, 269] width 9 height 9
radio input "true"
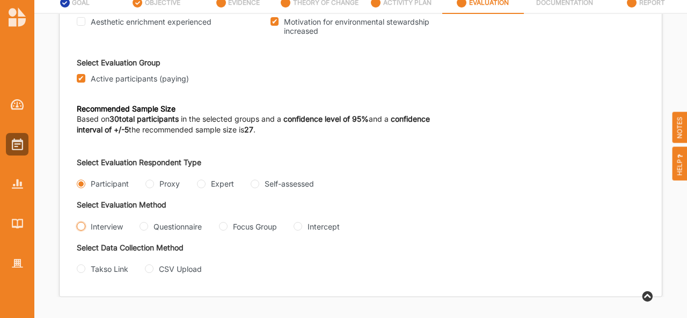
click at [83, 222] on input "Interview" at bounding box center [81, 226] width 9 height 9
radio input "true"
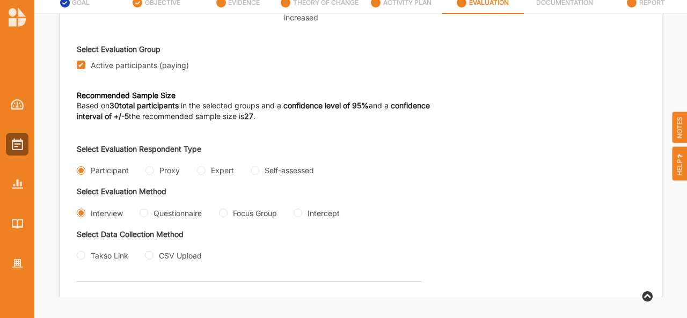
scroll to position [233, 0]
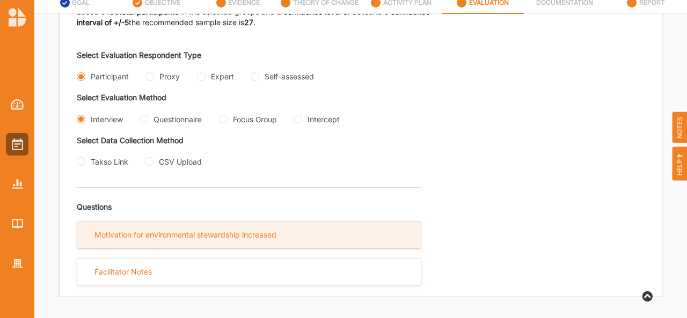
click at [265, 237] on div "Motivation for environmental stewardship increased" at bounding box center [185, 235] width 182 height 10
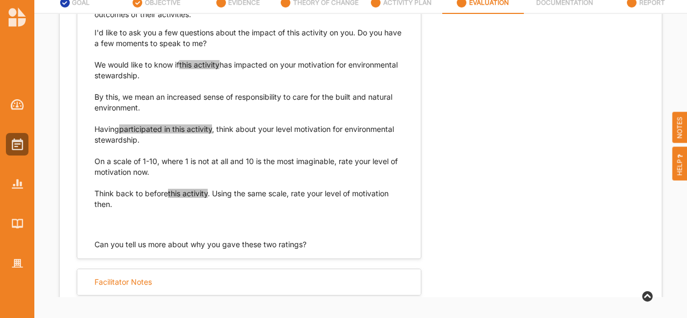
scroll to position [515, 0]
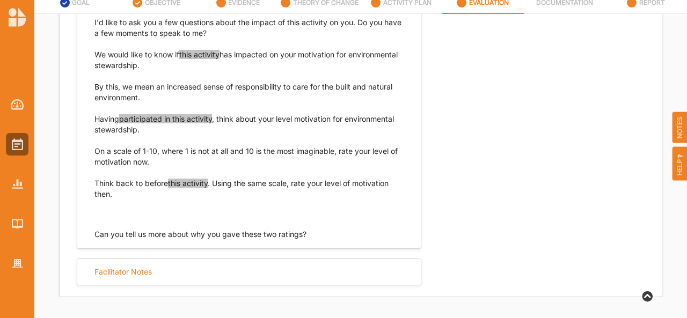
drag, startPoint x: 194, startPoint y: 68, endPoint x: 94, endPoint y: 57, distance: 100.9
click at [94, 57] on p "We would like to know if this activity has impacted on your motivation for envi…" at bounding box center [248, 76] width 309 height 54
click at [137, 98] on p "We would like to know if this activity has impacted on your motivation for envi…" at bounding box center [248, 76] width 309 height 54
click at [144, 97] on p "We would like to know if this activity has impacted on your motivation for envi…" at bounding box center [248, 76] width 309 height 54
drag, startPoint x: 96, startPoint y: 85, endPoint x: 155, endPoint y: 94, distance: 59.7
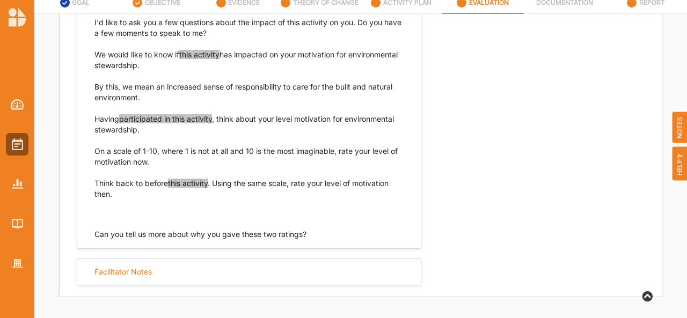
click at [155, 94] on p "We would like to know if this activity has impacted on your motivation for envi…" at bounding box center [248, 76] width 309 height 54
drag, startPoint x: 141, startPoint y: 132, endPoint x: 93, endPoint y: 115, distance: 50.6
click at [93, 115] on div "Hi, I'm [YOUR NAME], and I am conducting the evaluation of pulling language for…" at bounding box center [249, 104] width 344 height 274
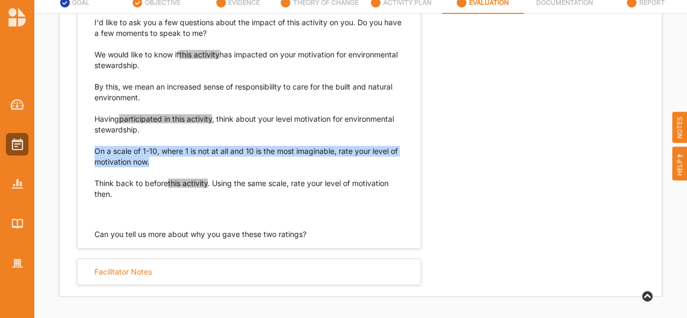
drag, startPoint x: 151, startPoint y: 162, endPoint x: 91, endPoint y: 153, distance: 60.2
click at [91, 153] on div "Hi, I'm [YOUR NAME], and I am conducting the evaluation of pulling language for…" at bounding box center [249, 104] width 344 height 274
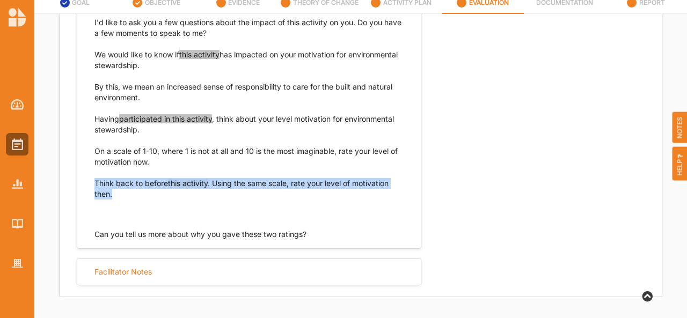
drag, startPoint x: 111, startPoint y: 195, endPoint x: 91, endPoint y: 185, distance: 22.1
click at [91, 185] on div "Hi, I'm [YOUR NAME], and I am conducting the evaluation of pulling language for…" at bounding box center [249, 104] width 344 height 274
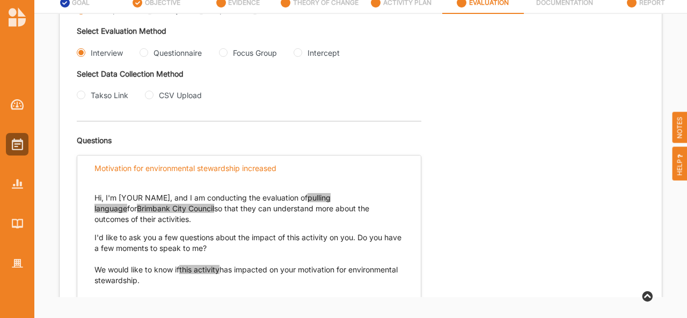
scroll to position [283, 0]
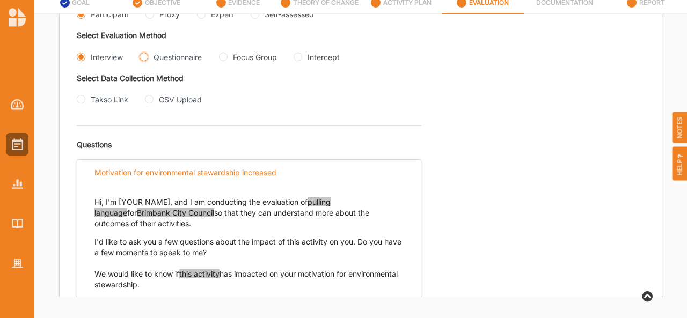
click at [146, 57] on input "Questionnaire" at bounding box center [144, 57] width 9 height 9
radio input "true"
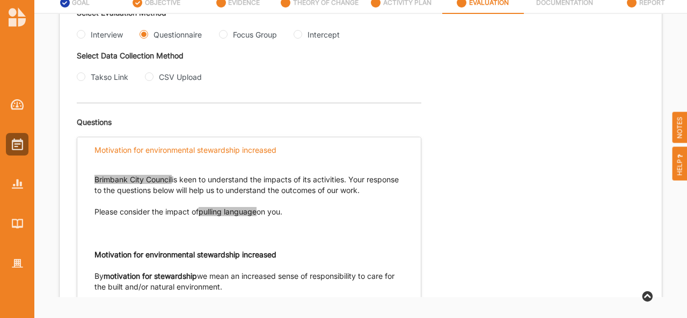
scroll to position [306, 0]
click at [225, 31] on Group "Focus Group" at bounding box center [223, 34] width 9 height 9
radio Group "true"
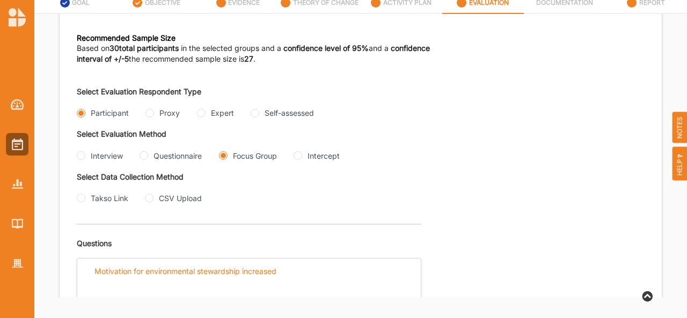
scroll to position [186, 0]
click at [151, 113] on input "Proxy" at bounding box center [149, 112] width 9 height 9
radio input "true"
click at [83, 154] on input "Interview" at bounding box center [81, 154] width 9 height 9
radio input "true"
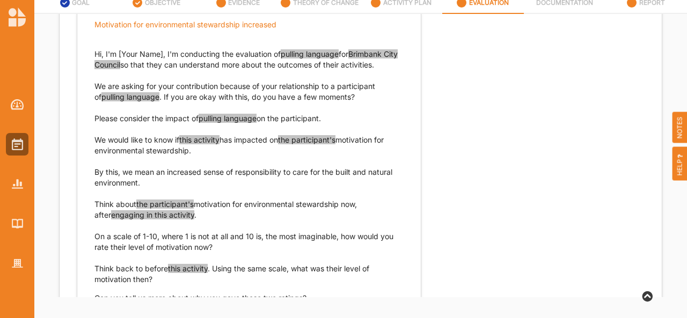
scroll to position [432, 0]
drag, startPoint x: 193, startPoint y: 149, endPoint x: 86, endPoint y: 144, distance: 106.9
click at [86, 144] on div "Hi, I'm [Your Name], I'm conducting the evaluation of pulling language for Brim…" at bounding box center [249, 171] width 344 height 266
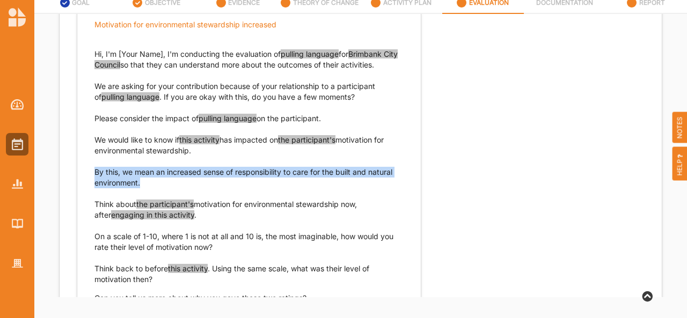
drag, startPoint x: 143, startPoint y: 182, endPoint x: 91, endPoint y: 172, distance: 53.0
click at [91, 172] on div "Hi, I'm [Your Name], I'm conducting the evaluation of pulling language for Brim…" at bounding box center [249, 171] width 344 height 266
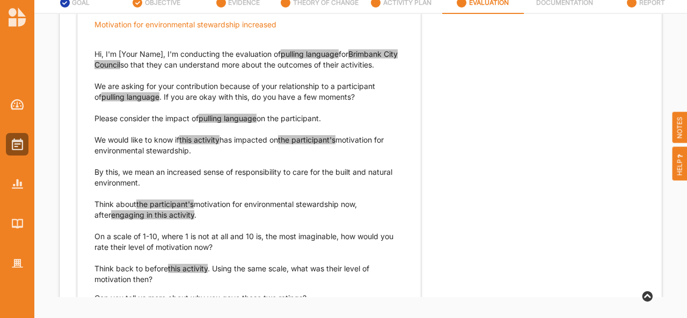
drag, startPoint x: 185, startPoint y: 216, endPoint x: 90, endPoint y: 207, distance: 95.5
click at [90, 207] on div "Hi, I'm [Your Name], I'm conducting the evaluation of pulling language for Brim…" at bounding box center [249, 171] width 344 height 266
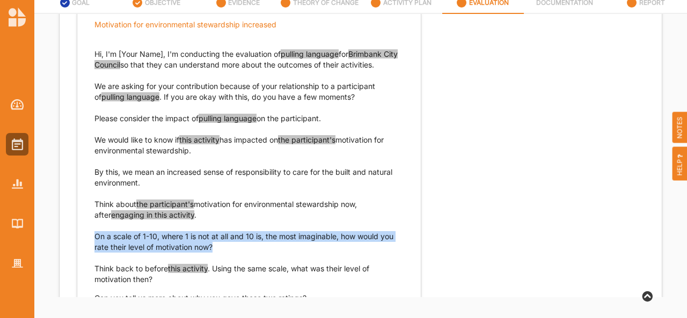
drag, startPoint x: 216, startPoint y: 244, endPoint x: 77, endPoint y: 236, distance: 138.7
click at [77, 236] on div "Hi, I'm [Your Name], I'm conducting the evaluation of pulling language for Brim…" at bounding box center [249, 171] width 344 height 266
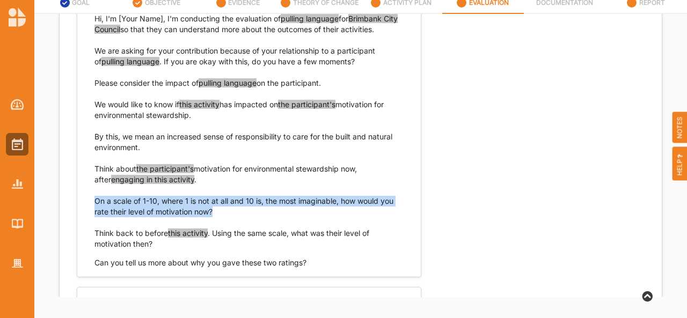
scroll to position [495, 0]
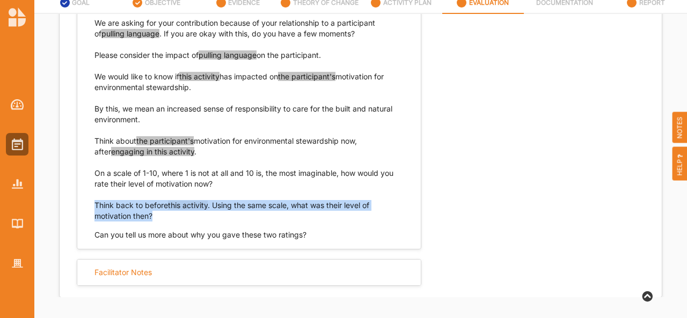
drag, startPoint x: 153, startPoint y: 214, endPoint x: 88, endPoint y: 208, distance: 65.3
click at [88, 208] on div "Hi, I'm [Your Name], I'm conducting the evaluation of pulling language for Brim…" at bounding box center [249, 108] width 344 height 266
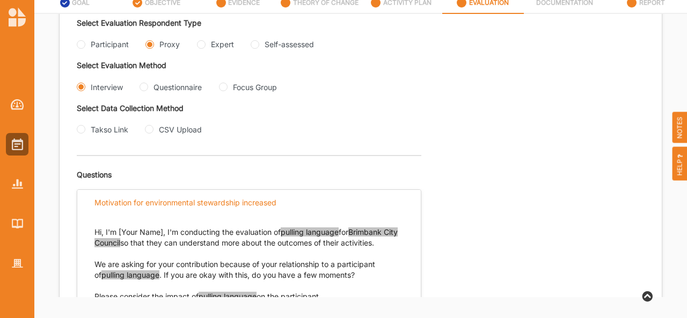
scroll to position [253, 0]
click at [143, 89] on input "Questionnaire" at bounding box center [144, 87] width 9 height 9
radio input "true"
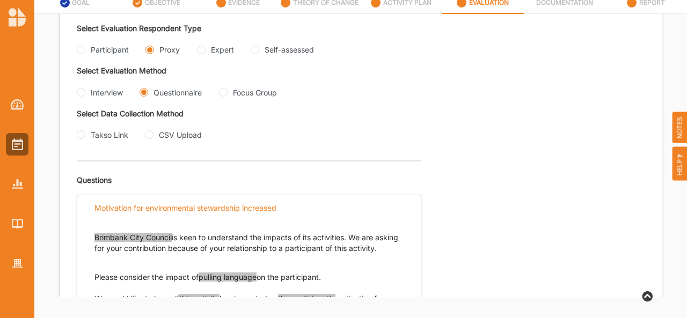
scroll to position [243, 0]
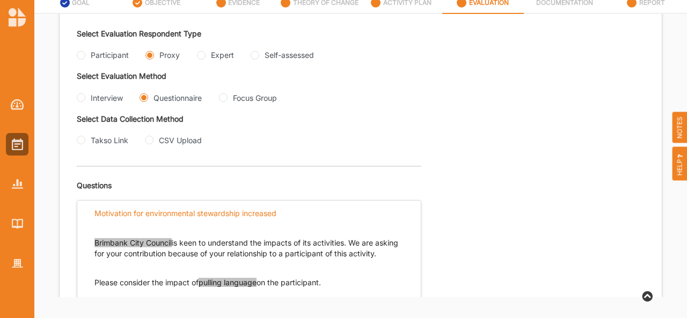
click at [221, 101] on div "Focus Group" at bounding box center [248, 97] width 58 height 11
click at [223, 98] on Group "Focus Group" at bounding box center [223, 97] width 9 height 9
radio Group "true"
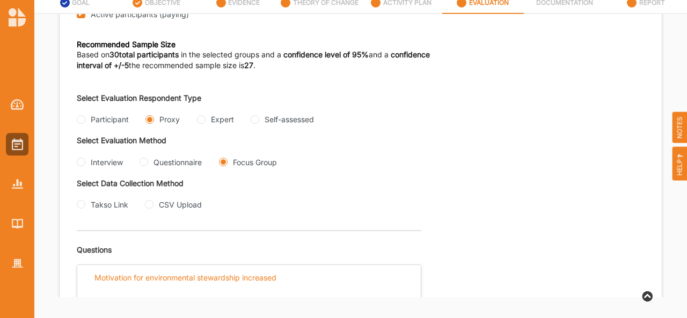
scroll to position [179, 0]
click at [198, 118] on input "Expert" at bounding box center [201, 118] width 9 height 9
radio input "true"
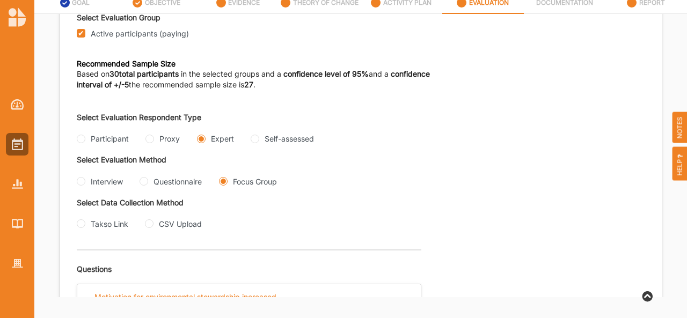
scroll to position [156, 0]
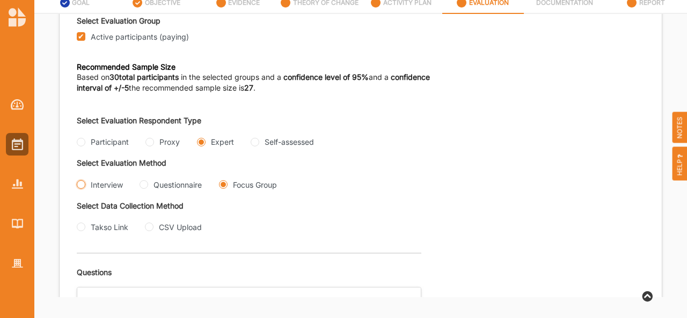
click at [79, 181] on input "Interview" at bounding box center [81, 184] width 9 height 9
radio input "true"
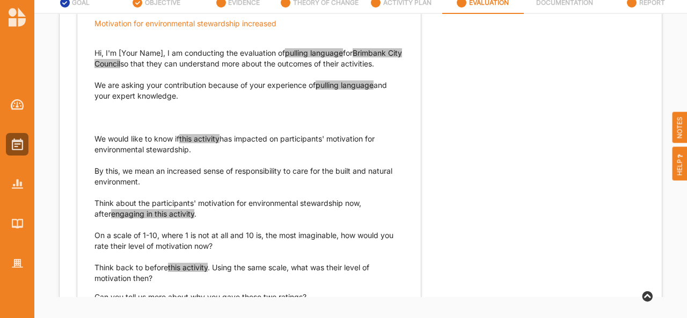
scroll to position [433, 0]
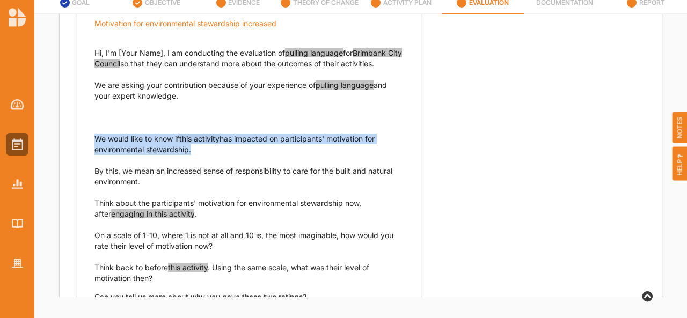
drag, startPoint x: 191, startPoint y: 148, endPoint x: 87, endPoint y: 139, distance: 103.9
click at [87, 139] on div "Hi, I'm [Your Name], I am conducting the evaluation of pulling language for Bri…" at bounding box center [249, 170] width 344 height 266
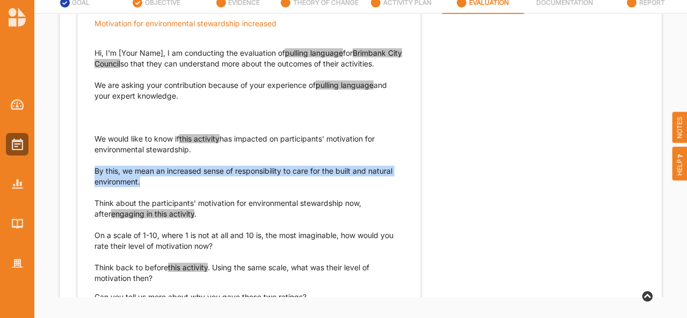
drag, startPoint x: 141, startPoint y: 179, endPoint x: 93, endPoint y: 172, distance: 47.7
click at [93, 172] on div "Hi, I'm [Your Name], I am conducting the evaluation of pulling language for Bri…" at bounding box center [249, 170] width 344 height 266
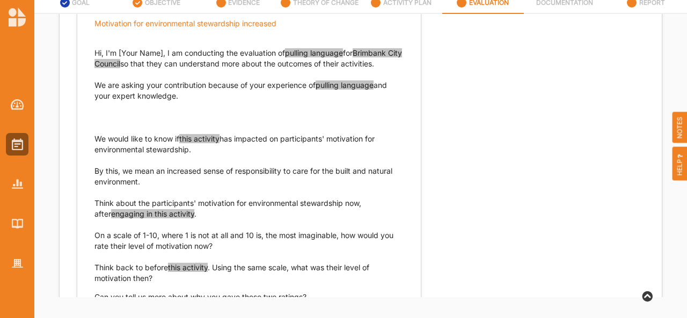
drag, startPoint x: 185, startPoint y: 210, endPoint x: 90, endPoint y: 204, distance: 95.2
click at [90, 204] on div "Hi, I'm [Your Name], I am conducting the evaluation of pulling language for Bri…" at bounding box center [249, 170] width 344 height 266
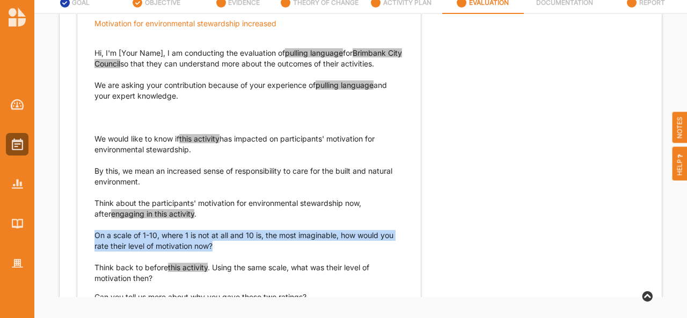
drag, startPoint x: 217, startPoint y: 244, endPoint x: 90, endPoint y: 237, distance: 127.4
click at [90, 237] on div "Hi, I'm [Your Name], I am conducting the evaluation of pulling language for Bri…" at bounding box center [249, 170] width 344 height 266
drag, startPoint x: 158, startPoint y: 279, endPoint x: 87, endPoint y: 262, distance: 73.3
click at [87, 262] on div "Hi, I'm [Your Name], I am conducting the evaluation of pulling language for Bri…" at bounding box center [249, 170] width 344 height 266
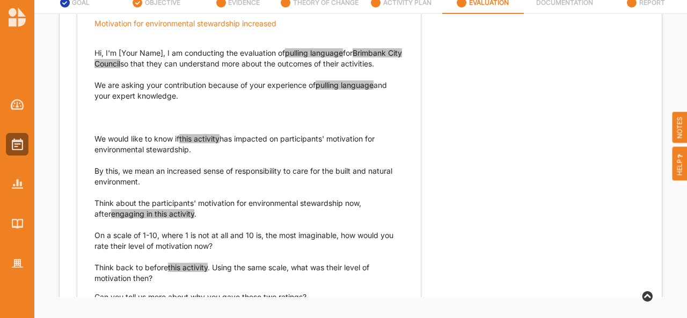
click at [183, 289] on div "Hi, I'm [Your Name], I am conducting the evaluation of pulling language for Bri…" at bounding box center [249, 170] width 344 height 266
drag, startPoint x: 94, startPoint y: 266, endPoint x: 156, endPoint y: 280, distance: 62.8
click at [156, 280] on p "Think back to before this activity . Using the same scale, what was their level…" at bounding box center [248, 272] width 309 height 21
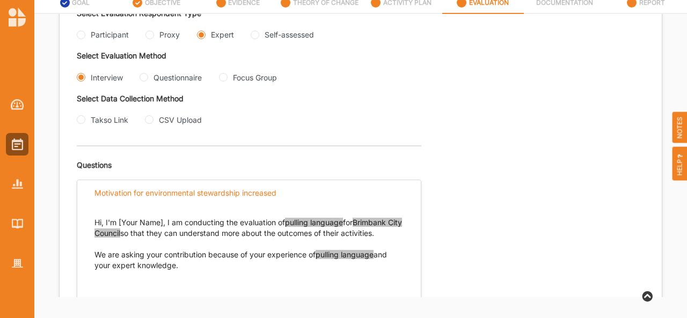
scroll to position [258, 0]
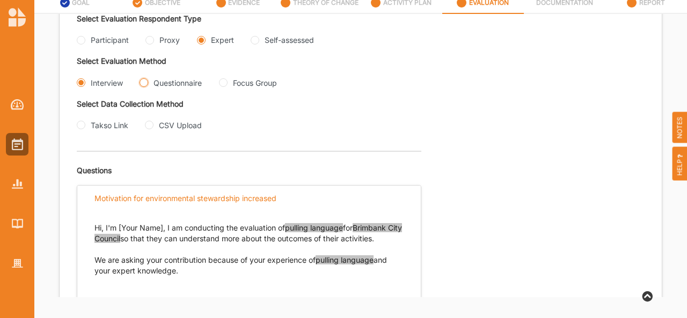
click at [145, 81] on input "Questionnaire" at bounding box center [144, 82] width 9 height 9
radio input "true"
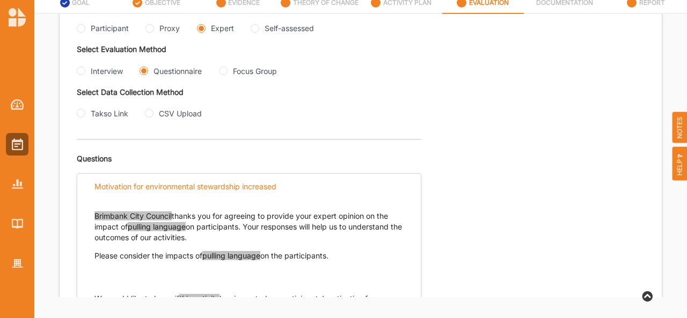
scroll to position [269, 0]
click at [226, 69] on Group "Focus Group" at bounding box center [223, 71] width 9 height 9
radio Group "true"
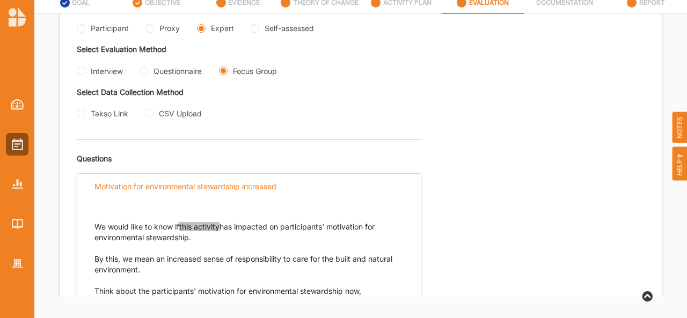
scroll to position [409, 0]
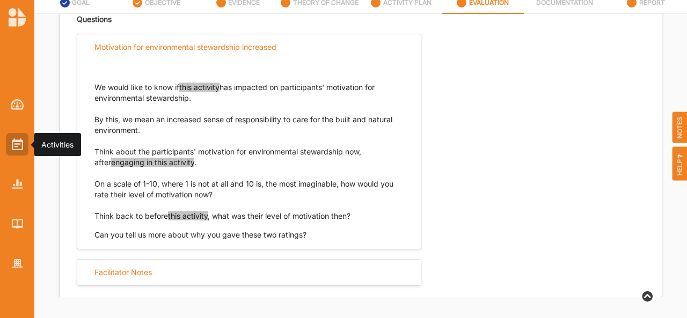
click at [14, 140] on img at bounding box center [17, 144] width 11 height 12
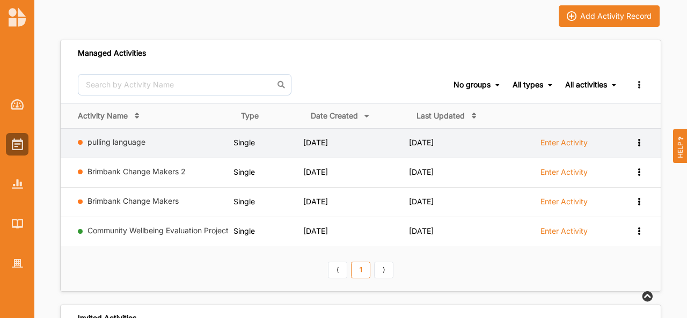
click at [642, 142] on icon at bounding box center [638, 142] width 9 height 8
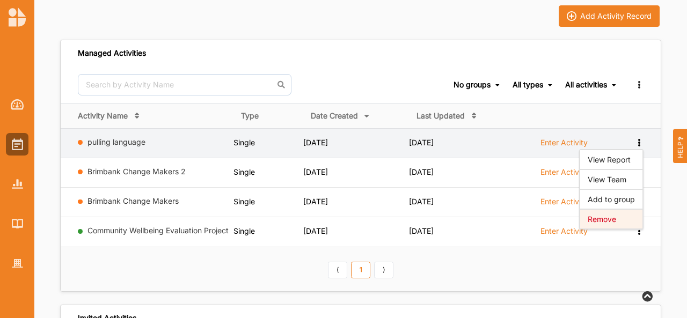
click at [596, 223] on div "Remove" at bounding box center [611, 219] width 63 height 20
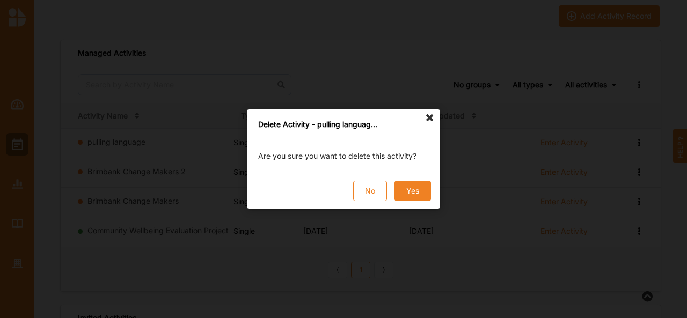
click at [407, 180] on div "No Yes" at bounding box center [343, 191] width 193 height 36
click at [411, 187] on button "Yes" at bounding box center [412, 191] width 36 height 20
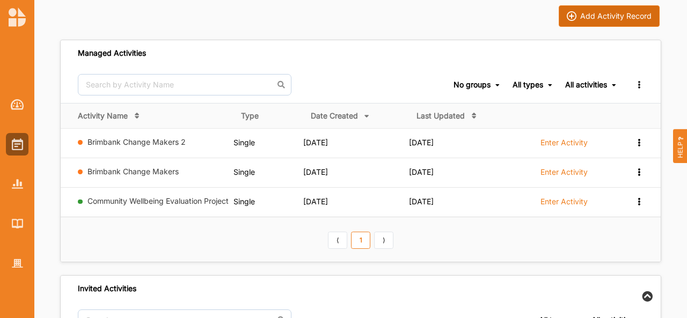
click at [586, 17] on div "Add Activity Record" at bounding box center [615, 16] width 71 height 10
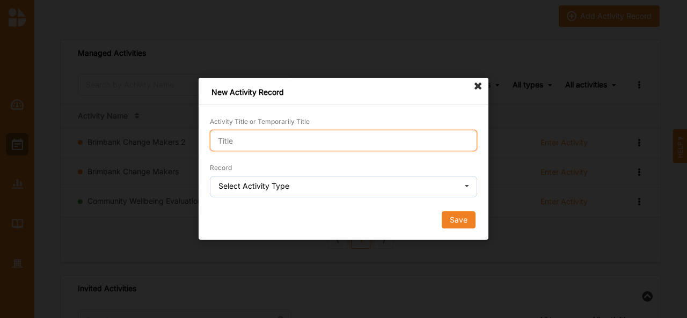
click at [265, 149] on input "Activity Title or Temporarily Title" at bounding box center [343, 140] width 267 height 21
type input "Pulling lang"
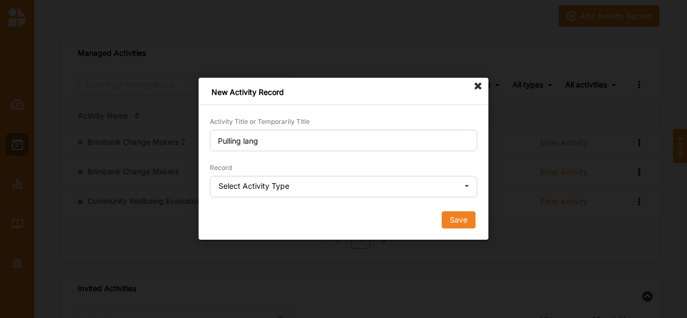
click at [256, 186] on div "Select Activity Type" at bounding box center [253, 186] width 71 height 8
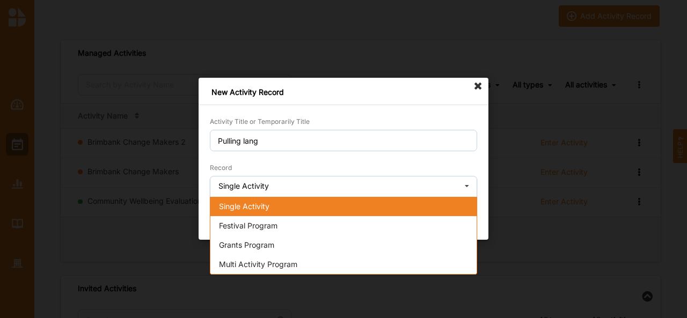
click at [253, 201] on div "Single Activity" at bounding box center [343, 206] width 266 height 19
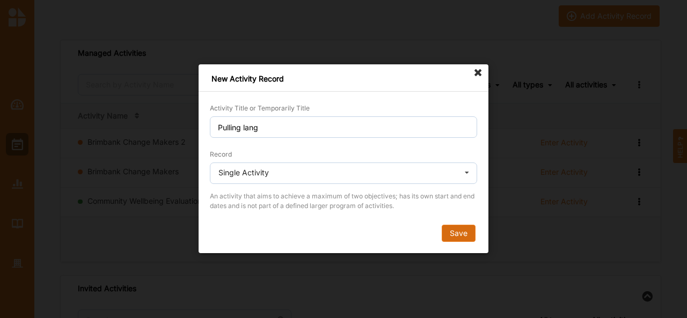
click at [461, 240] on button "Save" at bounding box center [459, 233] width 34 height 17
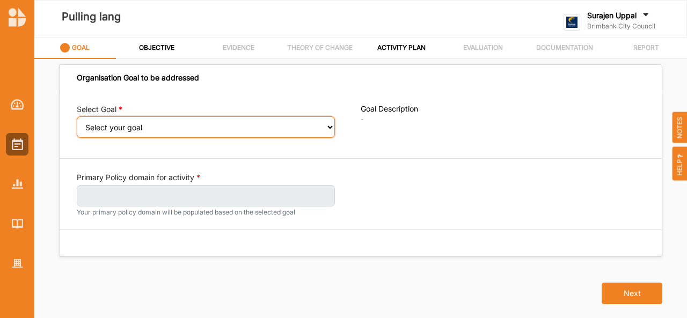
click at [187, 126] on select "Select your goal People: Social connection and wellbeing People: Healthy active…" at bounding box center [206, 126] width 258 height 21
select select "392"
click at [77, 123] on select "Select your goal People: Social connection and wellbeing People: Healthy active…" at bounding box center [206, 126] width 258 height 21
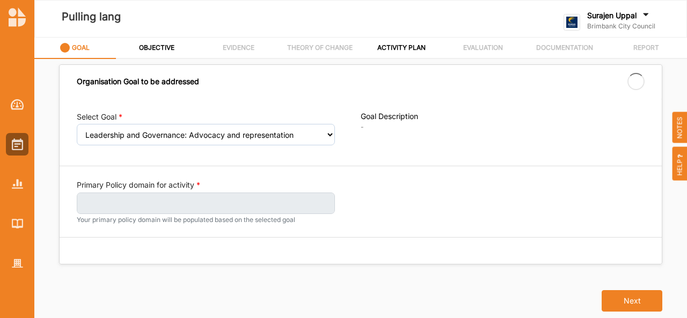
select select "392"
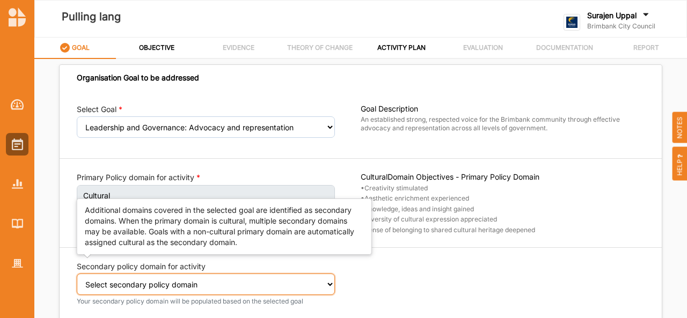
click at [176, 292] on select "Select secondary policy domain No second domain for this activity Governance" at bounding box center [206, 284] width 258 height 21
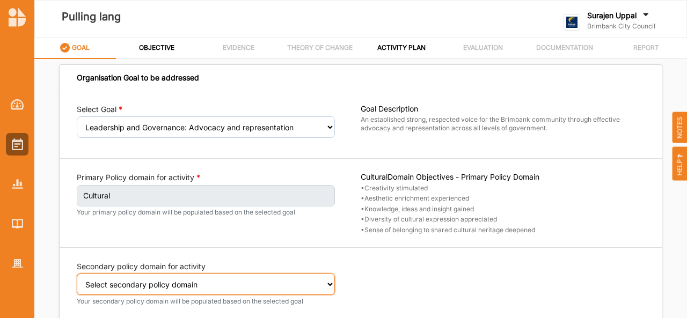
select select "4"
click at [77, 280] on select "Select secondary policy domain No second domain for this activity Governance" at bounding box center [206, 284] width 258 height 21
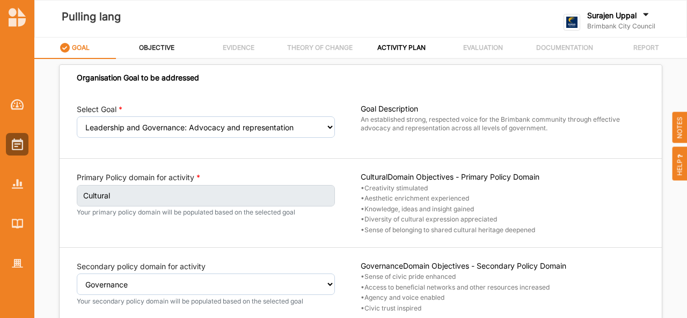
click at [156, 46] on label "OBJECTIVE" at bounding box center [156, 47] width 35 height 9
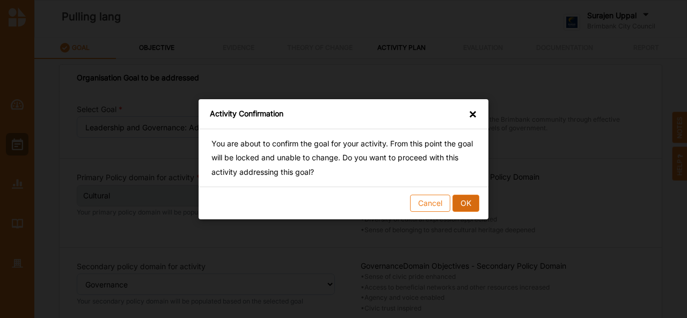
click at [469, 204] on button "OK" at bounding box center [465, 202] width 27 height 17
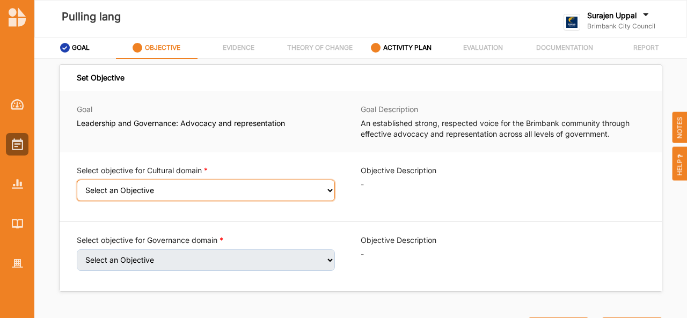
click at [170, 189] on select "Select an Objective Creativity stimulated Aesthetic enrichment experienced Know…" at bounding box center [206, 190] width 258 height 21
select select "1"
click at [77, 187] on select "Select an Objective Creativity stimulated Aesthetic enrichment experienced Know…" at bounding box center [206, 190] width 258 height 21
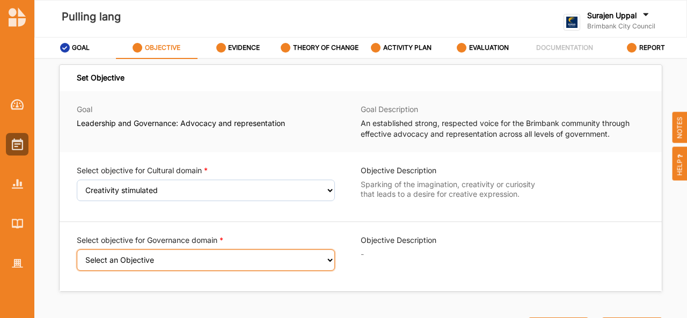
click at [152, 261] on select "Select an Objective Sense of civic pride enhanced Access to beneficial networks…" at bounding box center [206, 260] width 258 height 21
select select "16"
click at [77, 256] on select "Select an Objective Sense of civic pride enhanced Access to beneficial networks…" at bounding box center [206, 260] width 258 height 21
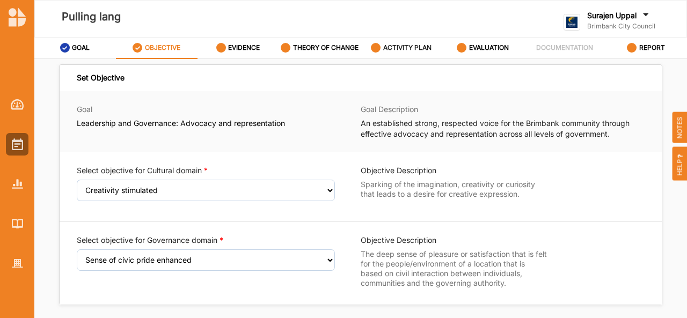
click at [411, 50] on label "ACTIVITY PLAN" at bounding box center [407, 47] width 48 height 9
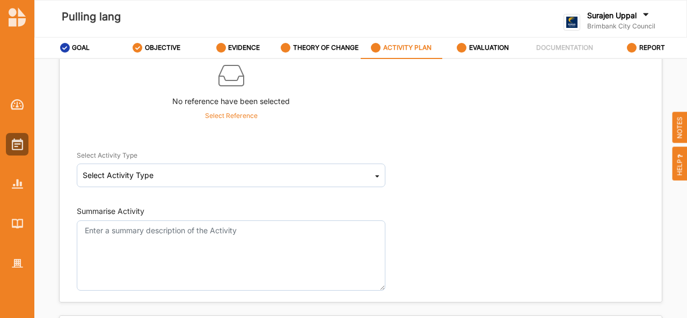
scroll to position [113, 0]
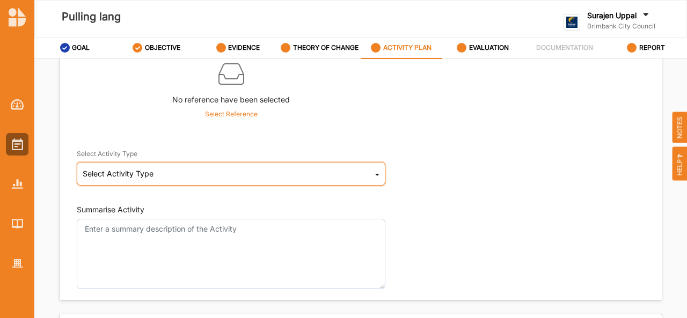
click at [157, 172] on div "Select Activity Type Cultural infrastructure development Acquisitions and Commi…" at bounding box center [231, 174] width 309 height 24
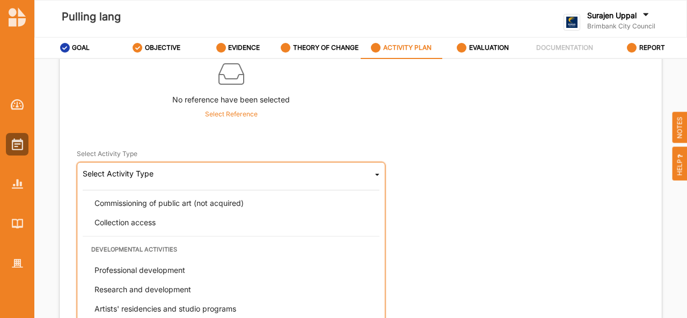
scroll to position [273, 0]
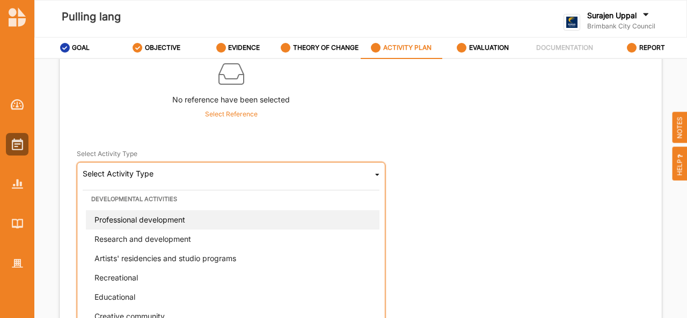
click at [146, 221] on span "Professional development" at bounding box center [139, 219] width 91 height 9
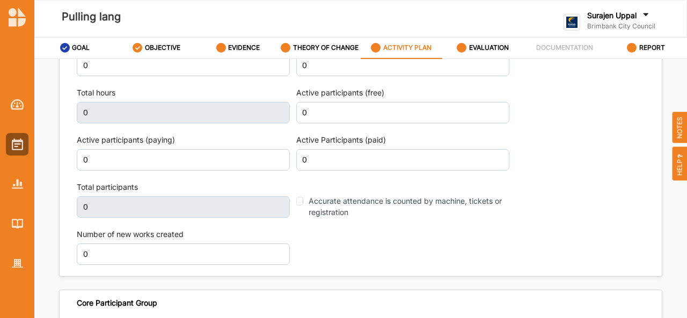
scroll to position [1398, 0]
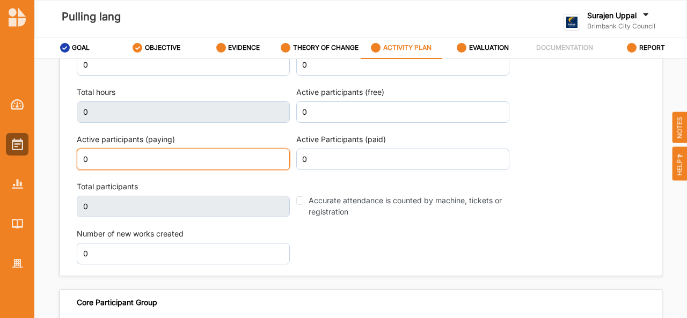
click at [98, 156] on input "0" at bounding box center [183, 159] width 213 height 21
type input "50"
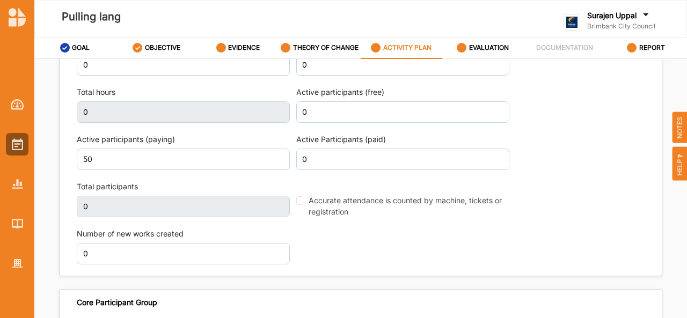
scroll to position [1406, 0]
click at [486, 47] on label "EVALUATION" at bounding box center [489, 47] width 40 height 9
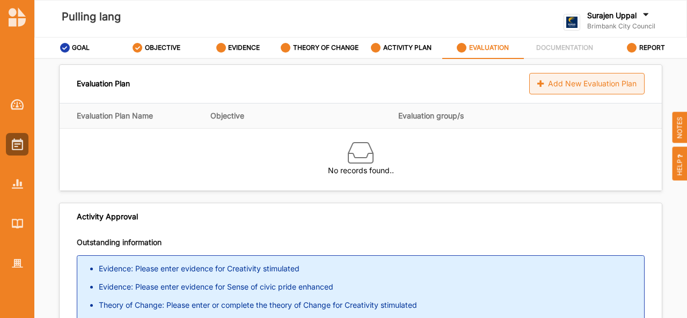
click at [575, 87] on div "Add New Evaluation Plan" at bounding box center [586, 83] width 115 height 21
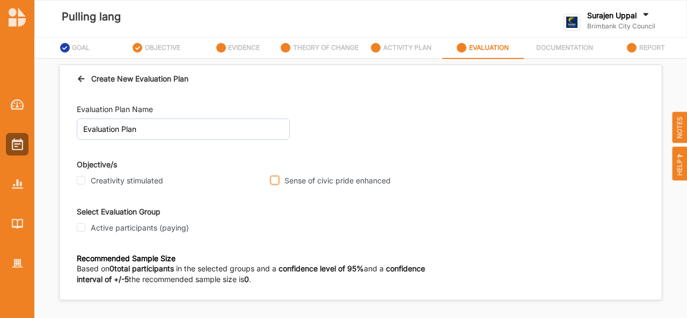
click at [272, 182] on input "Sense of civic pride enhanced" at bounding box center [275, 180] width 9 height 9
checkbox input "true"
click at [74, 232] on div "Evaluation Plan Name Evaluation Plan Objective/s Creativity stimulated Sense of…" at bounding box center [361, 227] width 602 height 268
click at [82, 227] on input "Active participants (paying)" at bounding box center [81, 227] width 9 height 9
checkbox input "true"
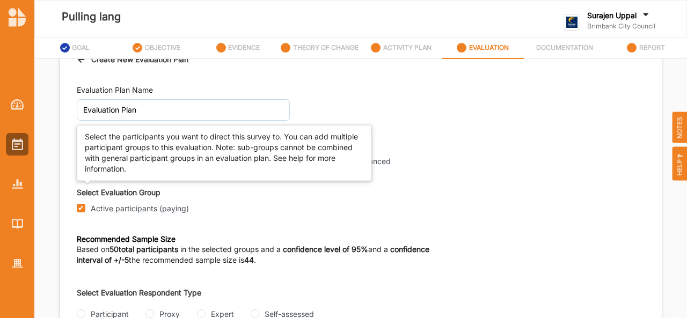
scroll to position [45, 0]
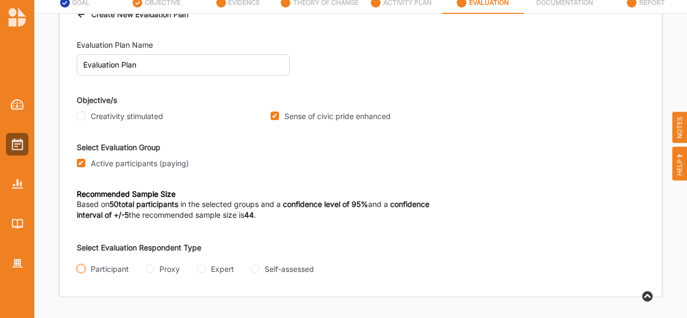
click at [82, 268] on input "Participant" at bounding box center [81, 269] width 9 height 9
radio input "true"
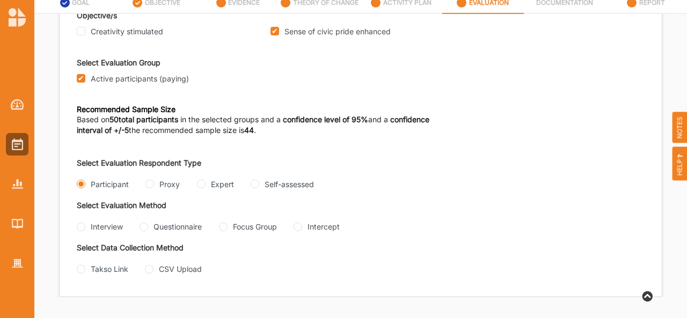
click at [85, 221] on div "Interview" at bounding box center [100, 226] width 46 height 11
click at [80, 223] on input "Interview" at bounding box center [81, 227] width 9 height 9
radio input "true"
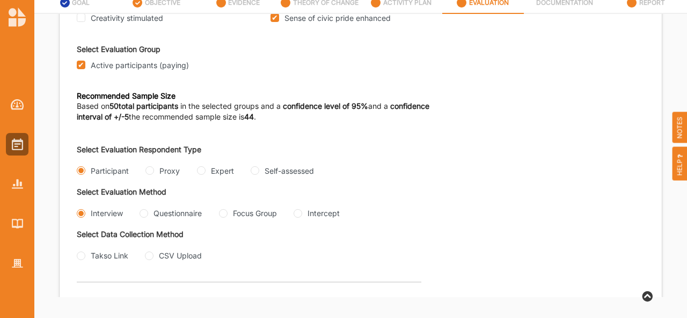
scroll to position [224, 0]
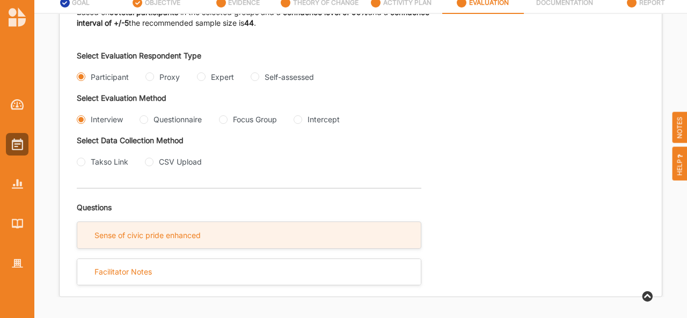
click at [158, 232] on div "Sense of civic pride enhanced" at bounding box center [147, 236] width 106 height 10
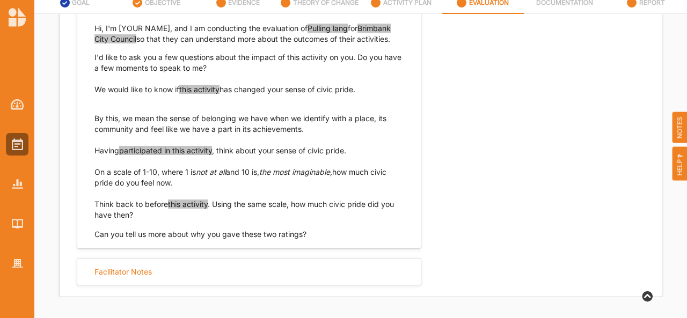
scroll to position [460, 0]
drag, startPoint x: 364, startPoint y: 88, endPoint x: 93, endPoint y: 92, distance: 271.6
click at [93, 92] on div "Hi, I'm [YOUR NAME], and I am conducting the evaluation of Pulling lang for Bri…" at bounding box center [249, 126] width 344 height 228
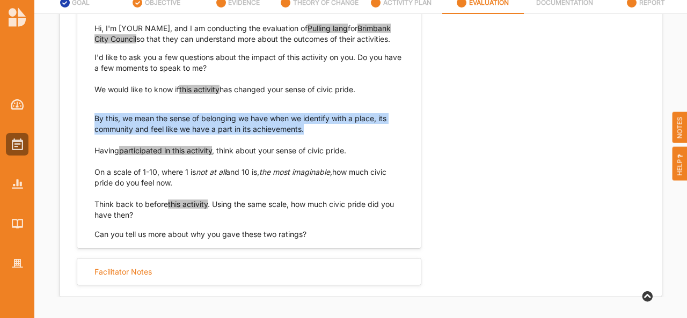
drag, startPoint x: 306, startPoint y: 129, endPoint x: 87, endPoint y: 122, distance: 219.1
click at [87, 122] on div "Hi, I'm [YOUR NAME], and I am conducting the evaluation of Pulling lang for Bri…" at bounding box center [249, 126] width 344 height 228
drag, startPoint x: 352, startPoint y: 152, endPoint x: 86, endPoint y: 149, distance: 266.2
click at [86, 149] on div "Hi, I'm [YOUR NAME], and I am conducting the evaluation of Pulling lang for Bri…" at bounding box center [249, 126] width 344 height 228
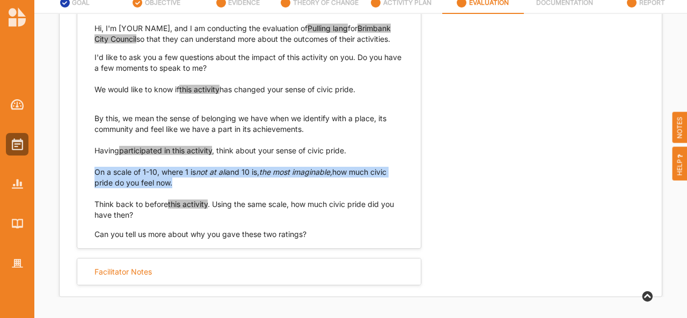
drag, startPoint x: 173, startPoint y: 187, endPoint x: 91, endPoint y: 172, distance: 83.0
click at [89, 174] on div "Hi, I'm [YOUR NAME], and I am conducting the evaluation of Pulling lang for Bri…" at bounding box center [249, 126] width 344 height 228
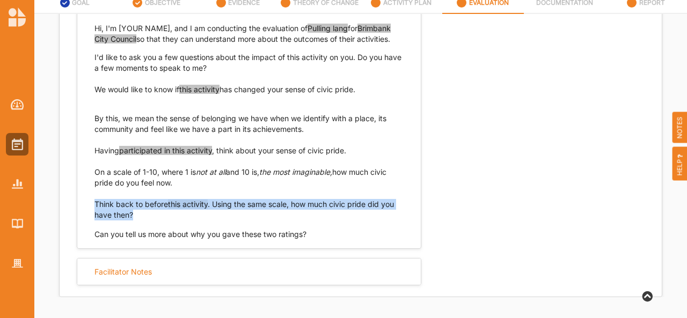
drag, startPoint x: 140, startPoint y: 217, endPoint x: 93, endPoint y: 209, distance: 48.0
click at [93, 209] on div "Hi, I'm [YOUR NAME], and I am conducting the evaluation of Pulling lang for Bri…" at bounding box center [249, 126] width 344 height 228
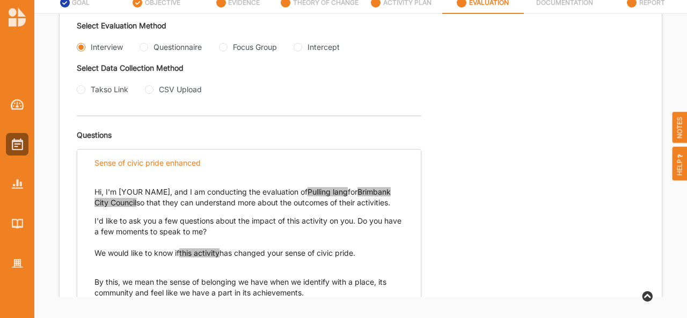
scroll to position [283, 0]
click at [145, 53] on div "Questionnaire" at bounding box center [171, 47] width 62 height 11
click at [145, 46] on input "Questionnaire" at bounding box center [144, 48] width 9 height 9
radio input "true"
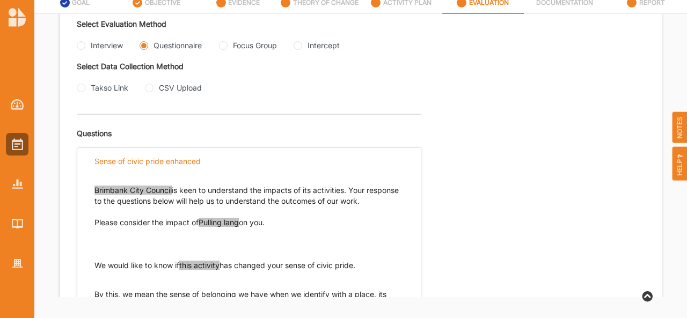
scroll to position [284, 0]
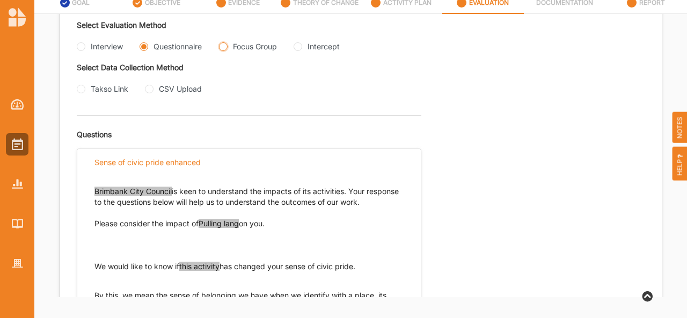
click at [223, 48] on Group "Focus Group" at bounding box center [223, 46] width 9 height 9
radio Group "true"
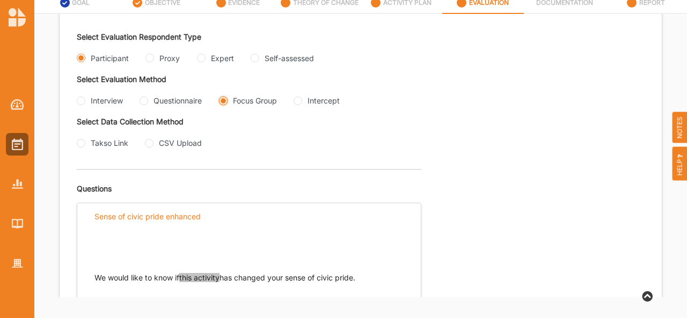
scroll to position [230, 0]
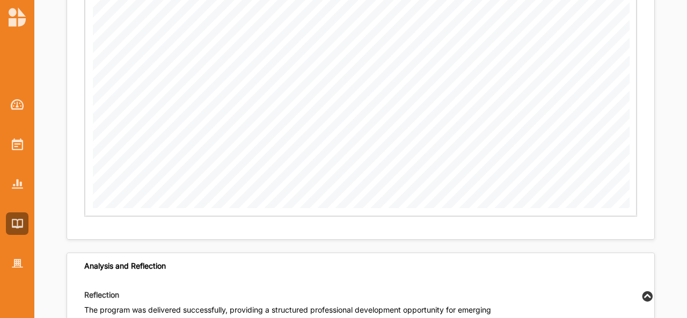
scroll to position [2029, 0]
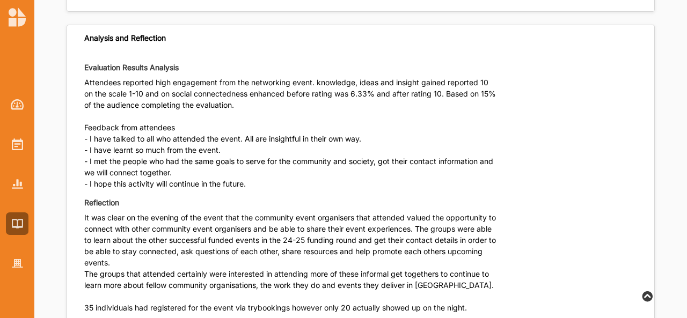
scroll to position [3199, 0]
